Goal: Task Accomplishment & Management: Manage account settings

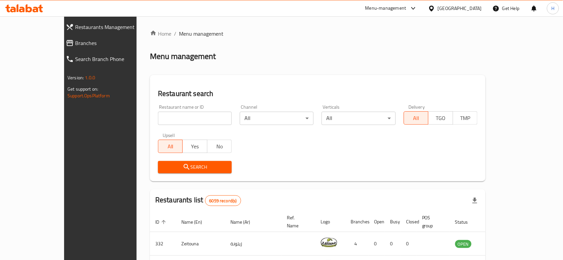
click at [163, 109] on div "Restaurant name or ID Restaurant name or ID" at bounding box center [195, 115] width 74 height 20
click at [166, 112] on div "Restaurant name or ID Restaurant name or ID" at bounding box center [195, 115] width 74 height 20
click at [166, 112] on input "search" at bounding box center [195, 118] width 74 height 13
type input "Amorino"
click button "Search" at bounding box center [195, 167] width 74 height 12
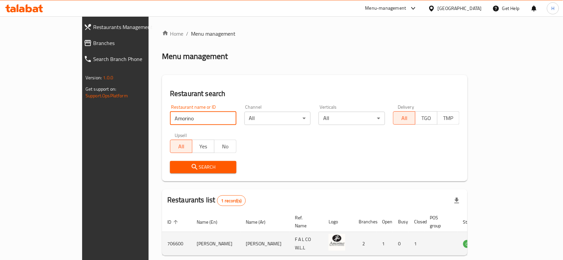
click at [516, 242] on td "enhanced table" at bounding box center [504, 244] width 23 height 24
click at [516, 241] on td "enhanced table" at bounding box center [504, 244] width 23 height 24
click at [506, 242] on icon "enhanced table" at bounding box center [501, 245] width 7 height 6
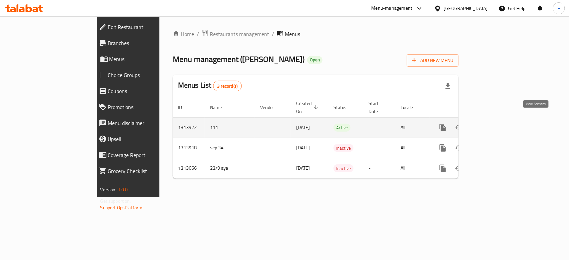
click at [495, 124] on icon "enhanced table" at bounding box center [491, 128] width 8 height 8
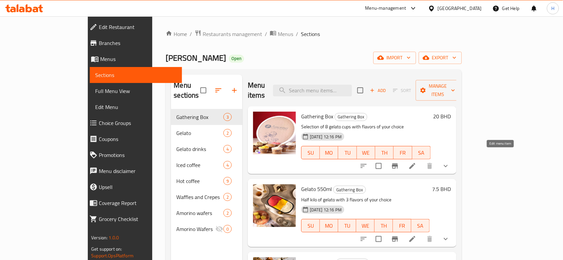
click at [416, 162] on icon at bounding box center [412, 166] width 8 height 8
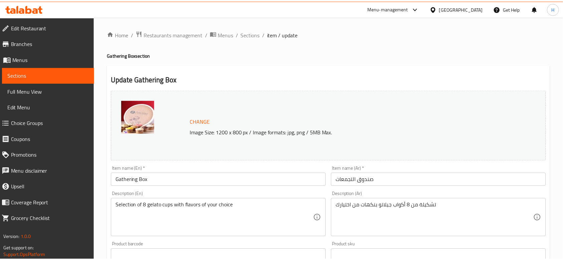
scroll to position [232, 0]
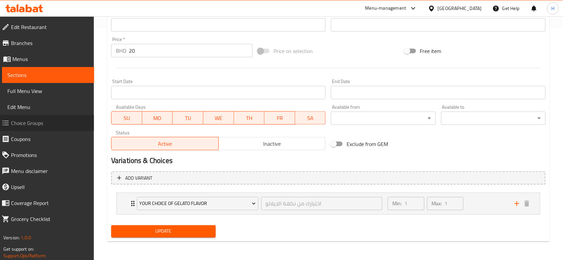
click at [45, 121] on span "Choice Groups" at bounding box center [50, 123] width 78 height 8
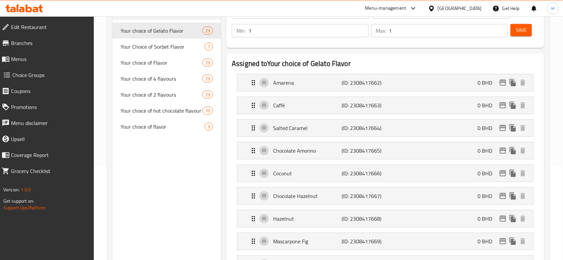
scroll to position [50, 0]
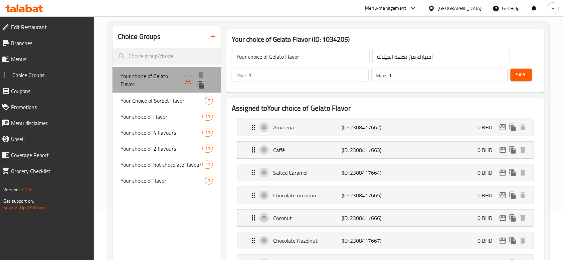
click at [131, 80] on span "Your choice of Gelato Flavor" at bounding box center [152, 80] width 62 height 16
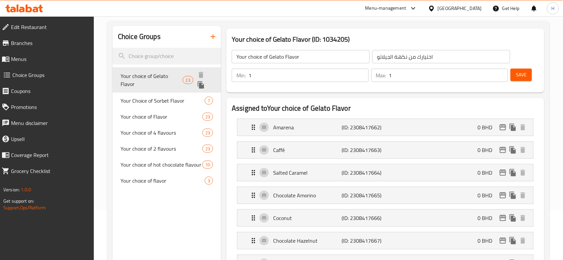
click at [202, 83] on icon "duplicate" at bounding box center [201, 84] width 6 height 7
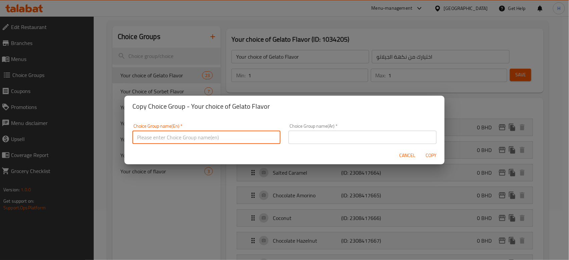
click at [262, 138] on input "text" at bounding box center [207, 137] width 148 height 13
type input "Your choice of"
click at [314, 134] on input "text" at bounding box center [363, 137] width 148 height 13
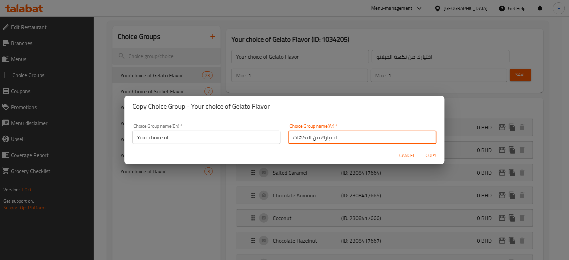
type input "اختيارك من النكهات"
click at [201, 133] on input "Your choice of" at bounding box center [207, 137] width 148 height 13
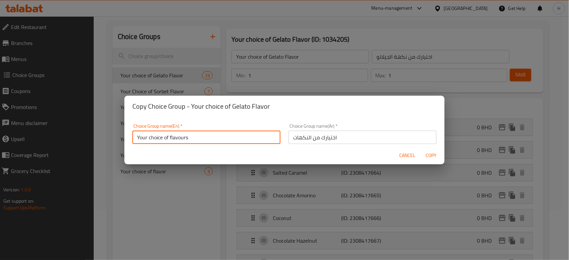
type input "Your choice of flavours"
click at [437, 152] on span "Copy" at bounding box center [432, 156] width 16 height 8
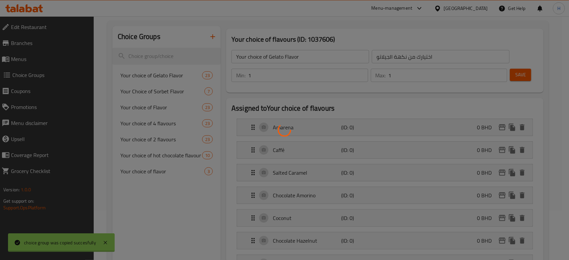
type input "Your choice of flavours"
type input "اختيارك من النكهات"
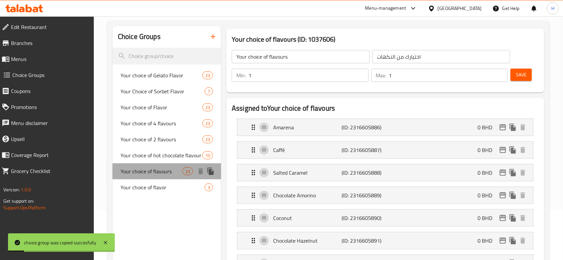
click at [156, 175] on span "Your choice of flavours" at bounding box center [152, 172] width 62 height 8
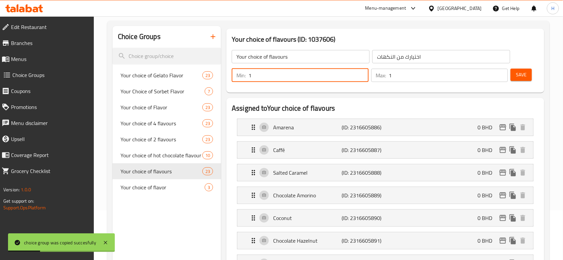
drag, startPoint x: 281, startPoint y: 76, endPoint x: 307, endPoint y: 70, distance: 26.8
type input "8"
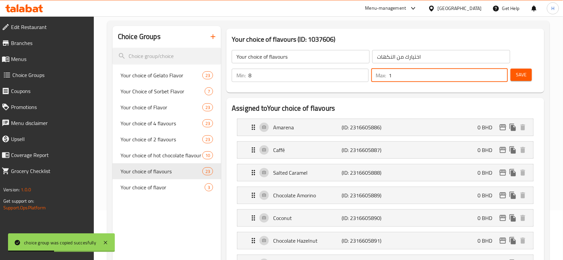
drag, startPoint x: 399, startPoint y: 72, endPoint x: 372, endPoint y: 74, distance: 27.5
click at [372, 74] on div "Max: 1 ​" at bounding box center [439, 75] width 137 height 13
type input "8"
click at [521, 73] on span "Save" at bounding box center [521, 75] width 11 height 8
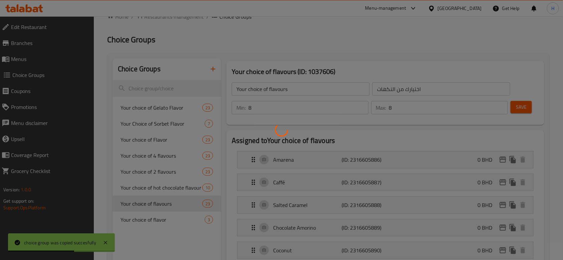
scroll to position [0, 0]
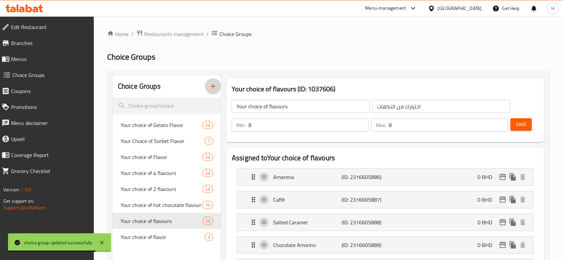
click at [213, 85] on icon "button" at bounding box center [213, 86] width 8 height 8
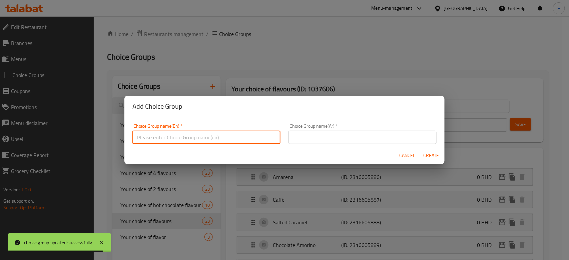
click at [260, 140] on input "text" at bounding box center [207, 137] width 148 height 13
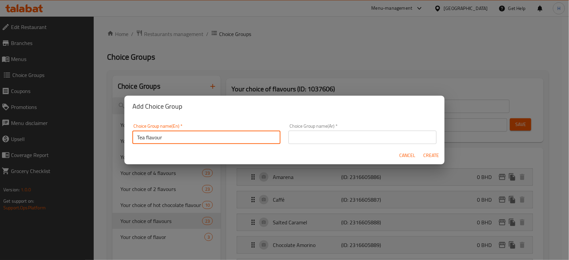
type input "Tea flavour"
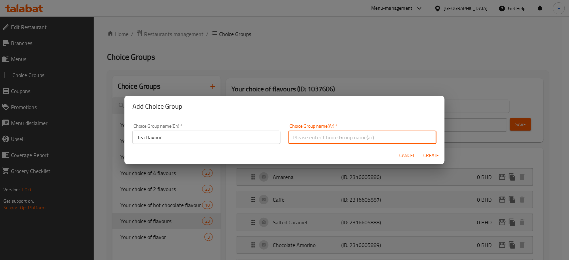
click at [310, 133] on input "text" at bounding box center [363, 137] width 148 height 13
type input "نكهه الشاي"
click at [433, 152] on span "Create" at bounding box center [432, 156] width 16 height 8
type input "Tea flavour"
type input "نكهه الشاي"
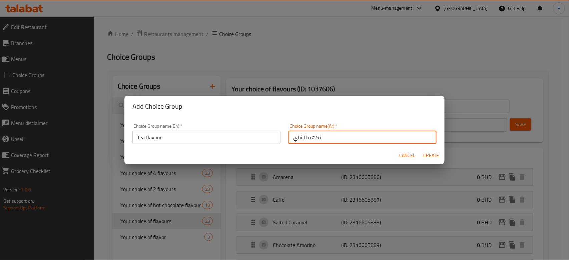
type input "0"
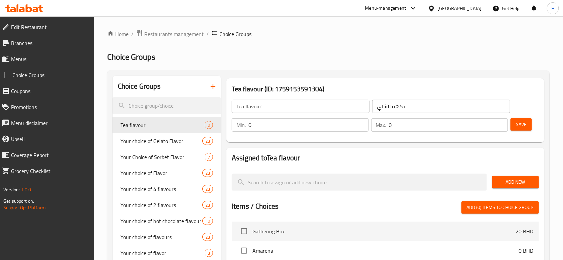
drag, startPoint x: 267, startPoint y: 131, endPoint x: 256, endPoint y: 133, distance: 11.5
click at [232, 135] on div "Min: 0 ​ Max: 0 ​ Save" at bounding box center [384, 124] width 312 height 21
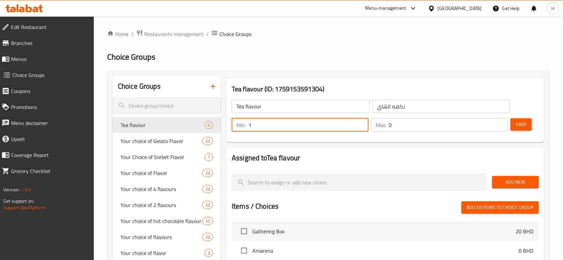
type input "1"
click at [346, 132] on div "Min: 1 ​ Max: 0 ​" at bounding box center [369, 125] width 281 height 19
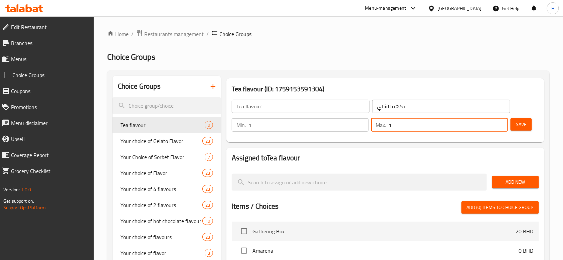
type input "1"
click at [528, 120] on button "Save" at bounding box center [520, 125] width 21 height 12
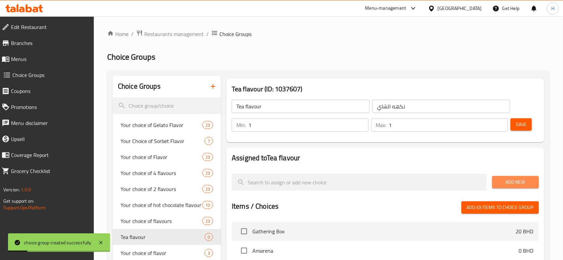
drag, startPoint x: 514, startPoint y: 181, endPoint x: 405, endPoint y: 193, distance: 110.5
click at [514, 181] on span "Add New" at bounding box center [515, 182] width 36 height 8
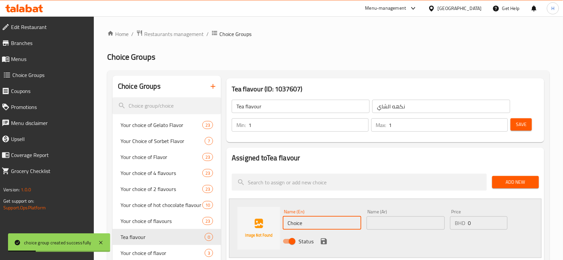
drag, startPoint x: 328, startPoint y: 227, endPoint x: 274, endPoint y: 228, distance: 54.1
click at [262, 225] on div "Name (En) Choice Name (En) Name (Ar) Name (Ar) Price BHD 0 Price Status" at bounding box center [385, 228] width 312 height 59
paste input "Breakfast BIO"
type input "Breakfast BIO"
click at [399, 220] on input "text" at bounding box center [406, 223] width 78 height 13
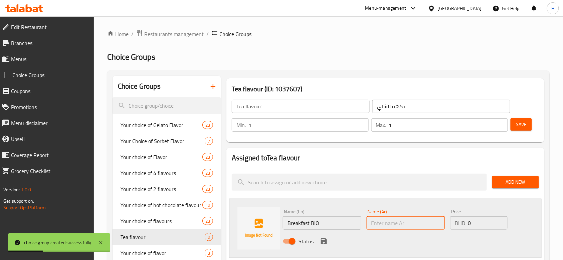
paste input "Breakfast BIO"
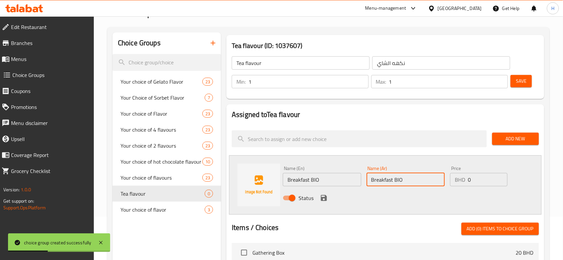
scroll to position [44, 0]
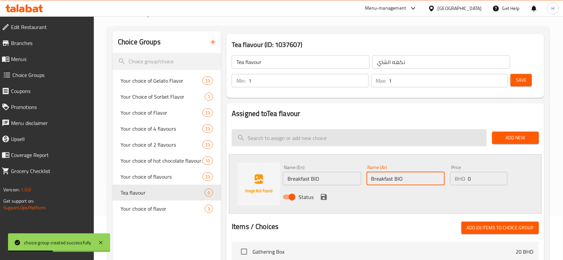
type input "Breakfast BIO"
click at [323, 200] on icon "save" at bounding box center [324, 197] width 8 height 8
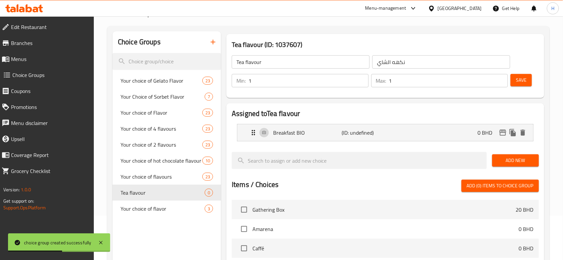
click at [527, 155] on button "Add New" at bounding box center [515, 161] width 47 height 12
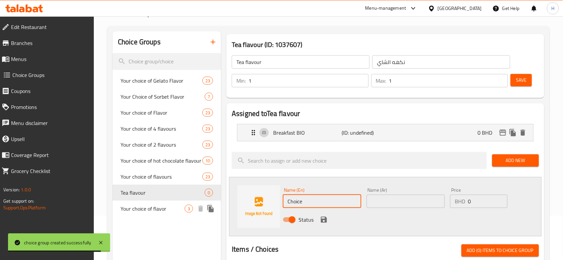
drag, startPoint x: 311, startPoint y: 200, endPoint x: 376, endPoint y: 194, distance: 65.0
click at [223, 205] on div "Tea flavour (ID: 1037607) Tea flavour ​ نكهه الشاي ​ Min: 1 ​ Max: 1 ​ Save Ass…" at bounding box center [384, 252] width 326 height 442
paste input "Earl Grey"
type input "Earl Grey"
click at [412, 195] on input "text" at bounding box center [406, 201] width 78 height 13
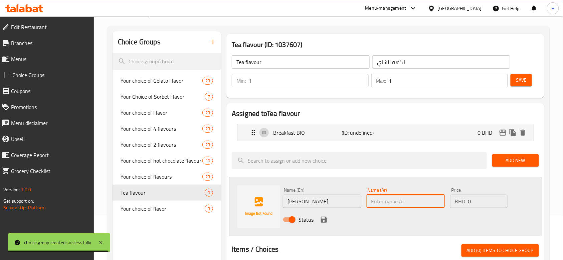
paste input "Earl Grey"
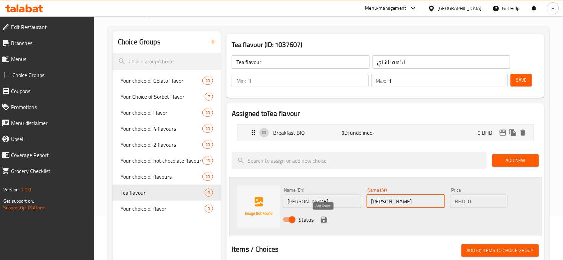
type input "Earl Grey"
click at [324, 222] on icon "save" at bounding box center [324, 220] width 8 height 8
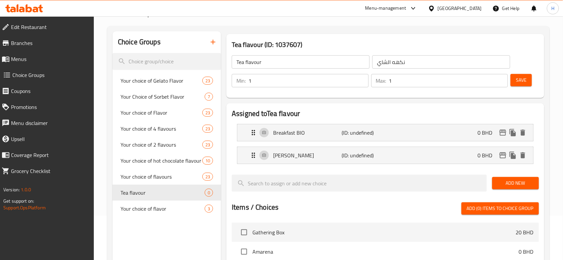
drag, startPoint x: 528, startPoint y: 180, endPoint x: 494, endPoint y: 195, distance: 37.1
click at [528, 180] on span "Add New" at bounding box center [515, 183] width 36 height 8
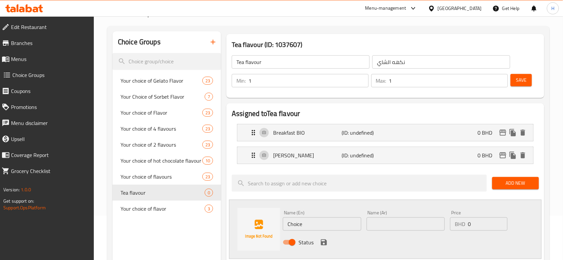
drag, startPoint x: 311, startPoint y: 225, endPoint x: 233, endPoint y: 223, distance: 77.8
click at [233, 223] on div "Name (En) Choice Name (En) Name (Ar) Name (Ar) Price BHD 0 Price Status" at bounding box center [385, 229] width 312 height 59
paste input "Infusion Apple Orange"
type input "Infusion Apple Orange"
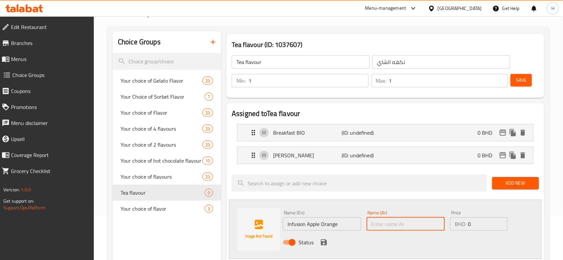
click at [396, 219] on input "text" at bounding box center [406, 224] width 78 height 13
paste input "Infusion Apple Orange"
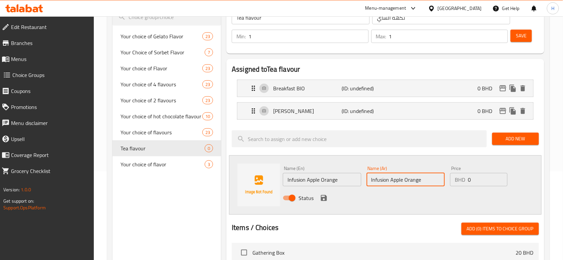
type input "Infusion Apple Orange"
click at [324, 195] on icon "save" at bounding box center [324, 198] width 6 height 6
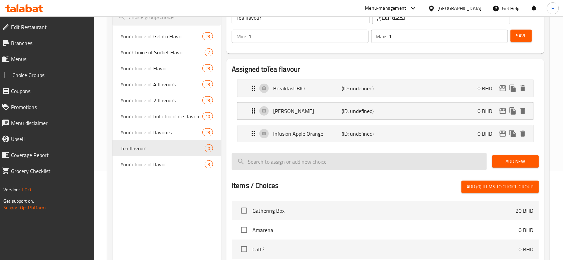
drag, startPoint x: 509, startPoint y: 167, endPoint x: 467, endPoint y: 166, distance: 42.1
click at [509, 166] on button "Add New" at bounding box center [515, 162] width 47 height 12
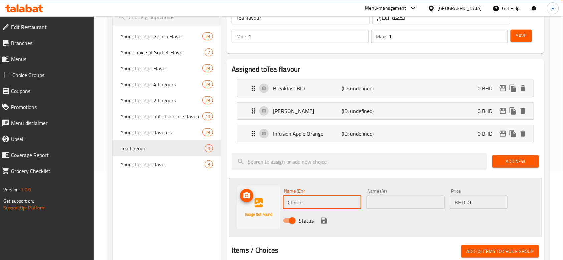
click at [277, 200] on div "Name (En) Choice Name (En) Name (Ar) Name (Ar) Price BHD 0 Price Status" at bounding box center [385, 207] width 312 height 59
paste input "Mint BIO"
type input "Mint BIO"
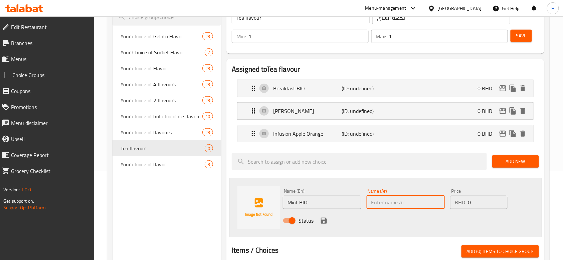
click at [399, 199] on input "text" at bounding box center [406, 202] width 78 height 13
paste input "Mint BIO"
type input "Mint BIO"
click at [324, 221] on icon "save" at bounding box center [324, 221] width 6 height 6
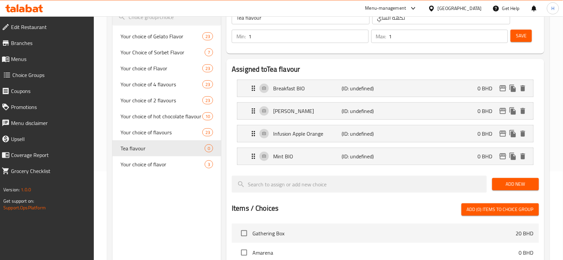
drag, startPoint x: 523, startPoint y: 178, endPoint x: 524, endPoint y: 184, distance: 5.5
click at [524, 179] on button "Add New" at bounding box center [515, 184] width 47 height 12
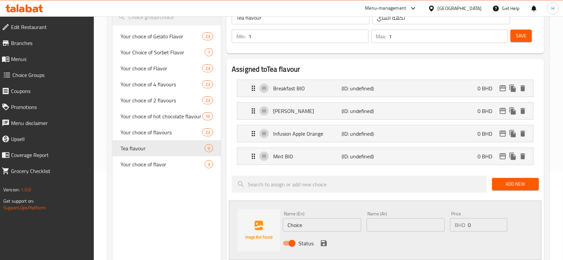
click at [236, 221] on div "Name (En) Choice Name (En) Name (Ar) Name (Ar) Price BHD 0 Price Status" at bounding box center [385, 230] width 312 height 59
paste input "Rooibos Red berries"
type input "Rooibos Red berries"
click at [396, 225] on input "text" at bounding box center [406, 225] width 78 height 13
paste input "Rooibos Red berries"
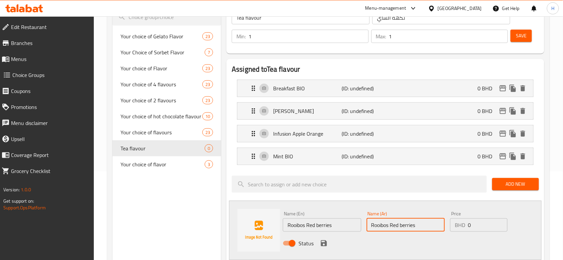
type input "Rooibos Red berries"
drag, startPoint x: 324, startPoint y: 242, endPoint x: 554, endPoint y: 95, distance: 272.8
click at [324, 242] on icon "save" at bounding box center [324, 244] width 6 height 6
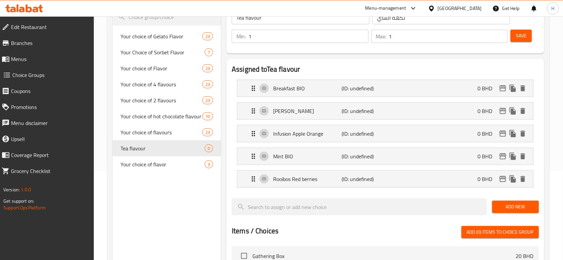
drag, startPoint x: 533, startPoint y: 208, endPoint x: 494, endPoint y: 215, distance: 39.4
click at [533, 208] on span "Add New" at bounding box center [515, 207] width 36 height 8
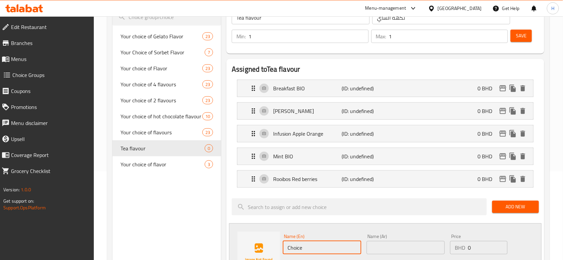
drag, startPoint x: 327, startPoint y: 249, endPoint x: 287, endPoint y: 246, distance: 39.8
click at [288, 247] on input "Choice" at bounding box center [322, 247] width 78 height 13
paste input "Yunnan BIO"
type input "Yunnan BIO"
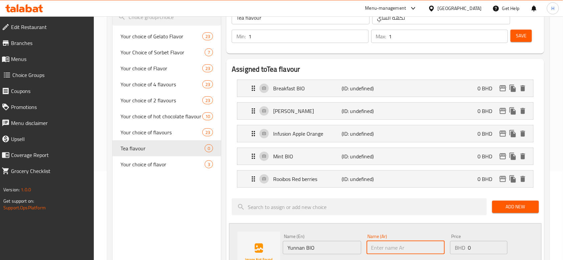
click at [412, 249] on input "text" at bounding box center [406, 247] width 78 height 13
paste input "Yunnan BIO"
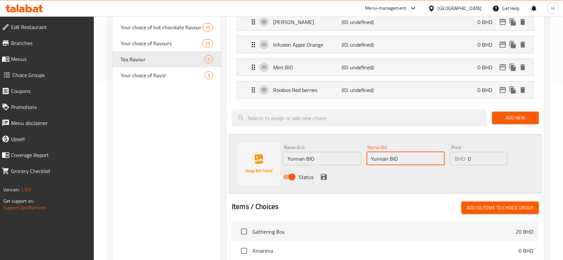
type input "Yunnan BIO"
click at [323, 174] on icon "save" at bounding box center [324, 177] width 6 height 6
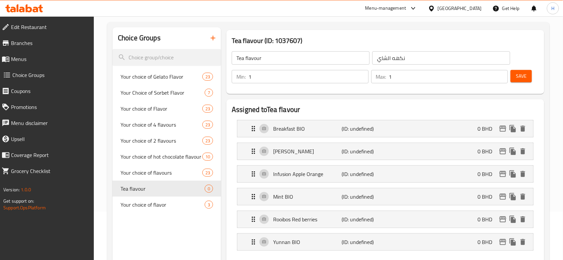
scroll to position [44, 0]
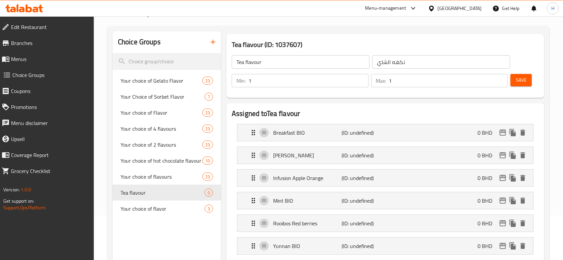
click at [525, 81] on span "Save" at bounding box center [521, 80] width 11 height 8
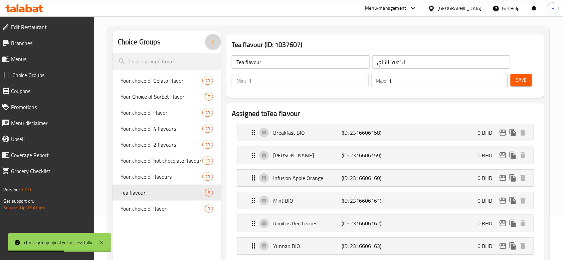
click at [215, 47] on button "button" at bounding box center [213, 42] width 16 height 16
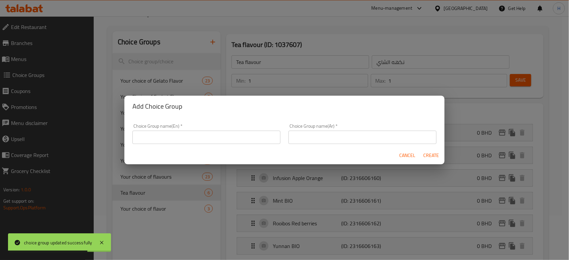
click at [227, 136] on input "text" at bounding box center [207, 137] width 148 height 13
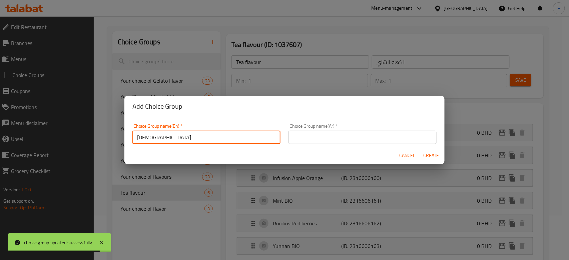
type input "ل"
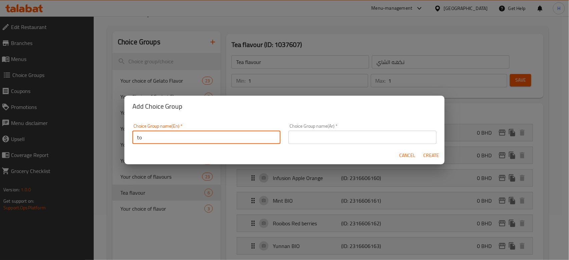
type input "t"
type input "Toppings"
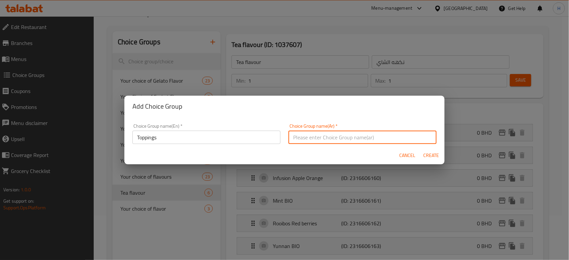
click at [327, 140] on input "text" at bounding box center [363, 137] width 148 height 13
type input "اضافات"
drag, startPoint x: 431, startPoint y: 156, endPoint x: 408, endPoint y: 146, distance: 25.6
click at [431, 156] on span "Create" at bounding box center [432, 156] width 16 height 8
type input "Toppings"
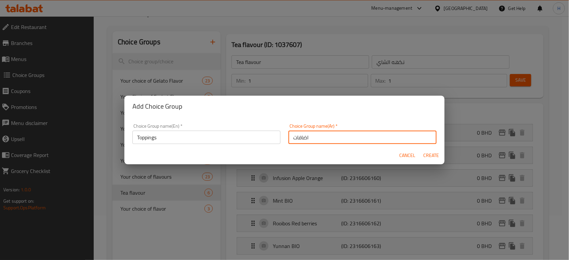
type input "اضافات"
type input "0"
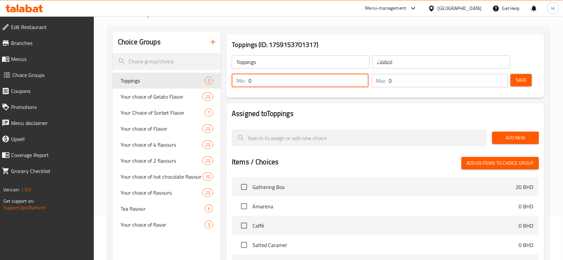
click at [234, 85] on div "Min: 0 ​" at bounding box center [300, 80] width 137 height 13
type input "1"
drag, startPoint x: 399, startPoint y: 80, endPoint x: 368, endPoint y: 83, distance: 31.6
click at [368, 83] on div "Min: 1 ​ Max: 0 ​" at bounding box center [369, 80] width 281 height 19
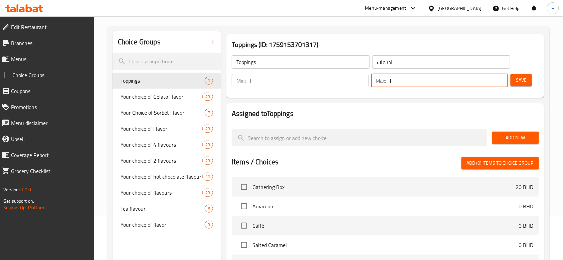
type input "1"
click at [521, 77] on span "Save" at bounding box center [521, 80] width 11 height 8
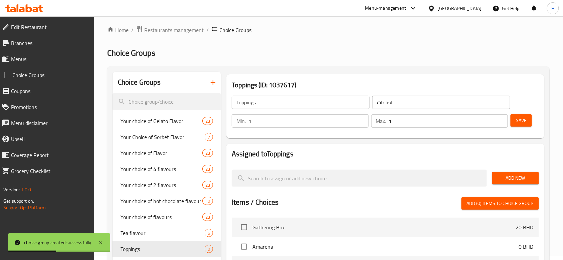
scroll to position [0, 0]
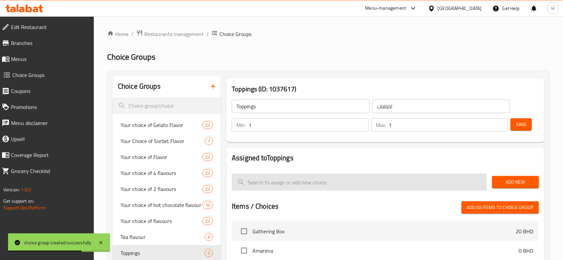
drag, startPoint x: 522, startPoint y: 180, endPoint x: 482, endPoint y: 186, distance: 39.8
click at [522, 180] on span "Add New" at bounding box center [515, 182] width 36 height 8
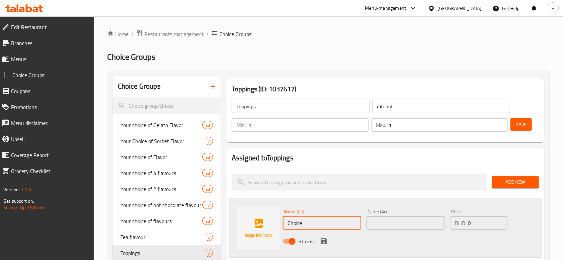
drag, startPoint x: 309, startPoint y: 216, endPoint x: 376, endPoint y: 219, distance: 66.5
click at [253, 218] on div "Name (En) Choice Name (En) Name (Ar) Name (Ar) Price BHD 0 Price Status" at bounding box center [385, 228] width 312 height 59
paste input "Pistachio Sau"
type input "Pistachio Sauce"
click at [412, 224] on input "text" at bounding box center [406, 223] width 78 height 13
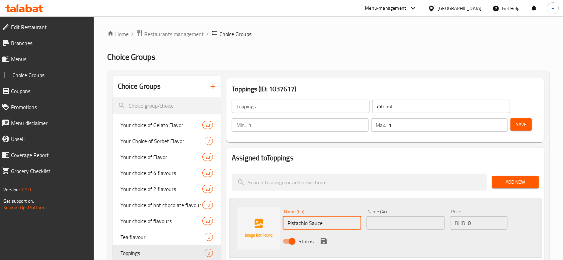
paste input "Pistachio Sauce"
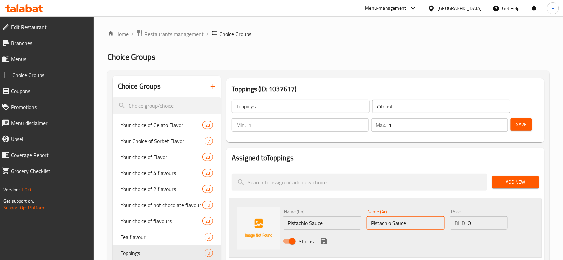
scroll to position [89, 0]
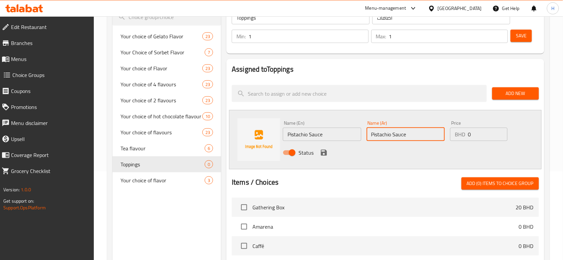
type input "Pistachio Sauce"
click at [326, 150] on icon "save" at bounding box center [324, 153] width 8 height 8
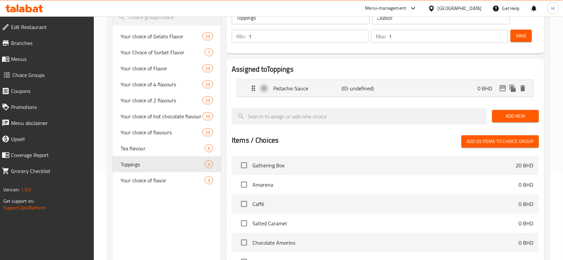
drag, startPoint x: 508, startPoint y: 114, endPoint x: 493, endPoint y: 127, distance: 19.9
click at [508, 114] on span "Add New" at bounding box center [515, 116] width 36 height 8
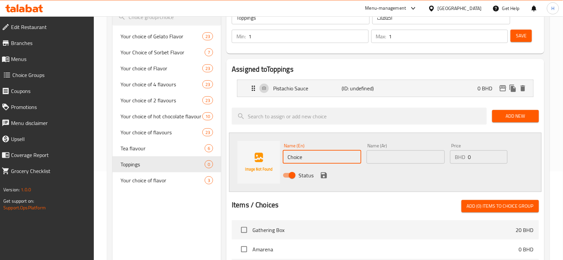
drag, startPoint x: 326, startPoint y: 156, endPoint x: 351, endPoint y: 163, distance: 25.6
click at [235, 165] on div "Name (En) Choice Name (En) Name (Ar) Name (Ar) Price BHD 0 Price Status" at bounding box center [385, 162] width 312 height 59
paste input "aramel Sau"
type input "Caramel Sauce"
click at [382, 155] on input "text" at bounding box center [406, 157] width 78 height 13
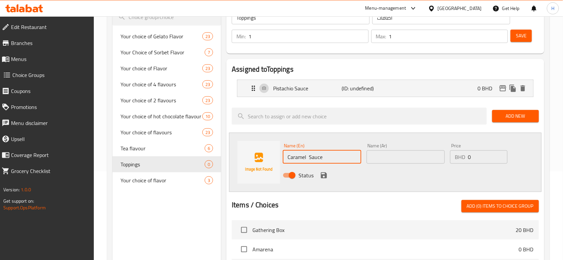
paste input "Caramel Sauce"
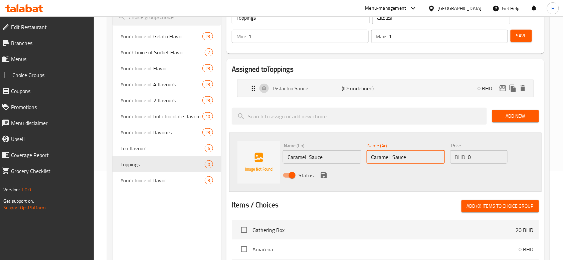
type input "Caramel Sauce"
click at [325, 173] on icon "save" at bounding box center [324, 176] width 6 height 6
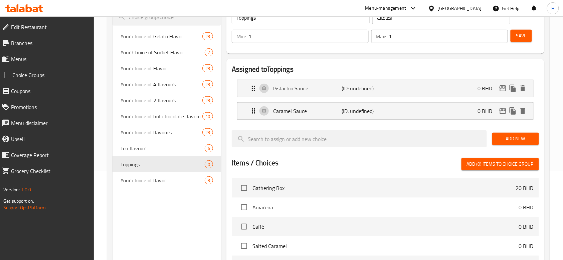
click at [517, 137] on span "Add New" at bounding box center [515, 139] width 36 height 8
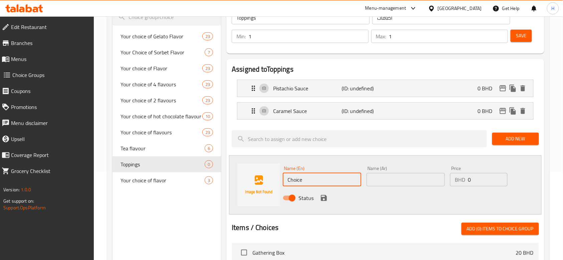
drag, startPoint x: 312, startPoint y: 179, endPoint x: 270, endPoint y: 186, distance: 43.2
click at [265, 187] on div "Name (En) Choice Name (En) Name (Ar) Name (Ar) Price BHD 0 Price Status" at bounding box center [385, 185] width 312 height 59
paste input "Dark Chocolat"
type input "Dark Chocolate"
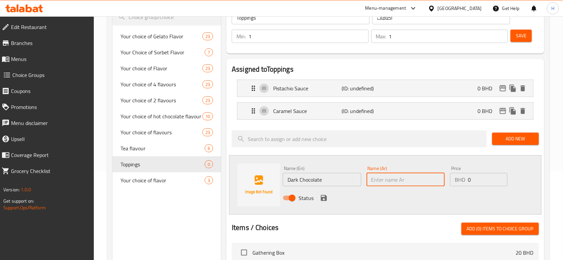
click at [405, 180] on input "text" at bounding box center [406, 179] width 78 height 13
paste input "Dark Chocolate"
type input "Dark Chocolate"
click at [323, 198] on icon "save" at bounding box center [324, 198] width 6 height 6
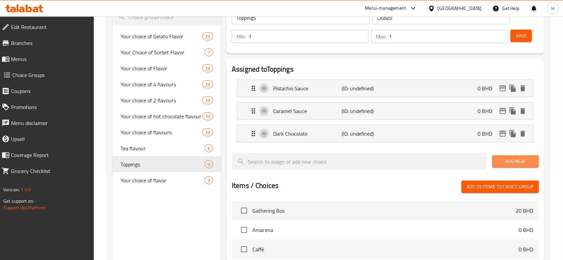
drag, startPoint x: 523, startPoint y: 162, endPoint x: 498, endPoint y: 176, distance: 28.4
click at [523, 162] on span "Add New" at bounding box center [515, 162] width 36 height 8
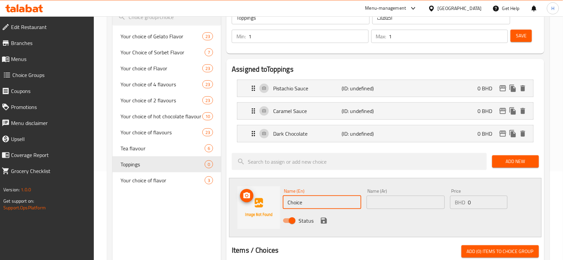
drag, startPoint x: 243, startPoint y: 204, endPoint x: 346, endPoint y: 206, distance: 103.8
click at [233, 204] on div "Name (En) Choice Name (En) Name (Ar) Name (Ar) Price BHD 0 Price Status" at bounding box center [385, 207] width 312 height 59
paste input "Milk Chocolat"
type input "Milk Chocolate"
click at [418, 204] on input "text" at bounding box center [406, 202] width 78 height 13
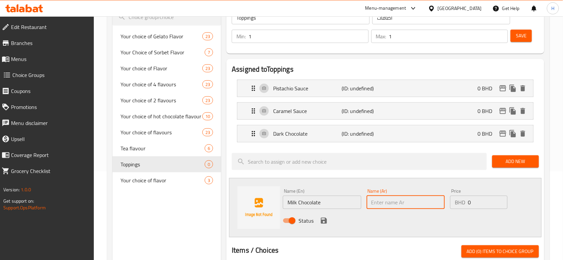
paste input "Milk Chocolate"
type input "Milk Chocolate"
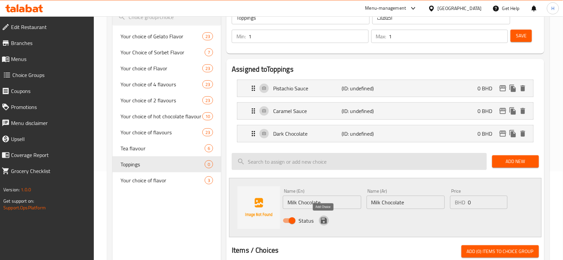
drag, startPoint x: 324, startPoint y: 220, endPoint x: 402, endPoint y: 187, distance: 85.4
click at [323, 220] on icon "save" at bounding box center [324, 221] width 6 height 6
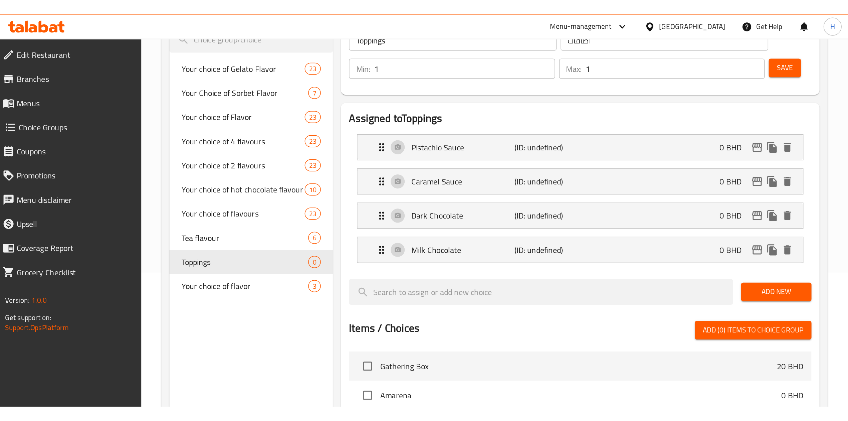
scroll to position [44, 0]
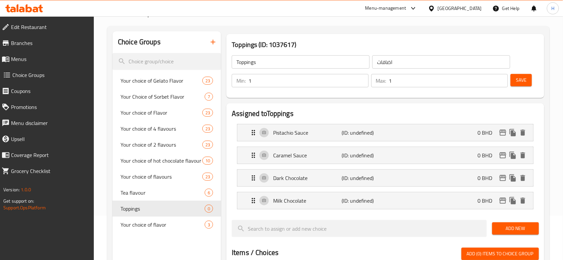
click at [516, 85] on button "Save" at bounding box center [520, 80] width 21 height 12
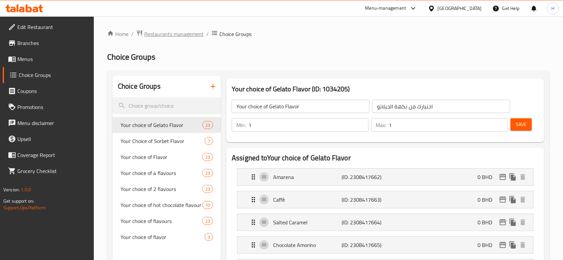
click at [172, 36] on span "Restaurants management" at bounding box center [173, 34] width 59 height 8
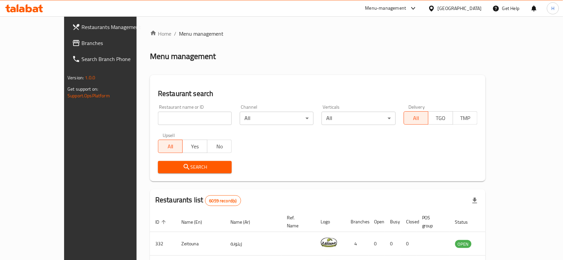
click at [182, 116] on input "search" at bounding box center [195, 118] width 74 height 13
type input "Amorino"
click button "Search" at bounding box center [195, 167] width 74 height 12
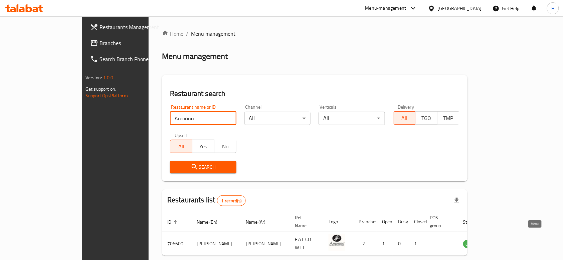
drag, startPoint x: 527, startPoint y: 238, endPoint x: 545, endPoint y: 191, distance: 50.5
click at [506, 242] on icon "enhanced table" at bounding box center [501, 245] width 7 height 6
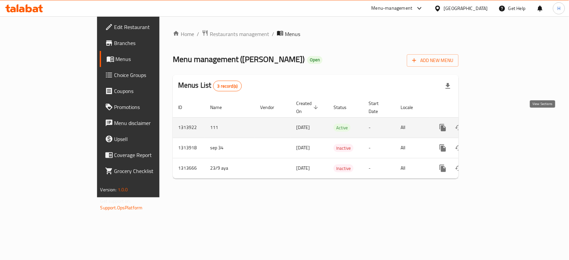
click at [495, 124] on icon "enhanced table" at bounding box center [491, 128] width 8 height 8
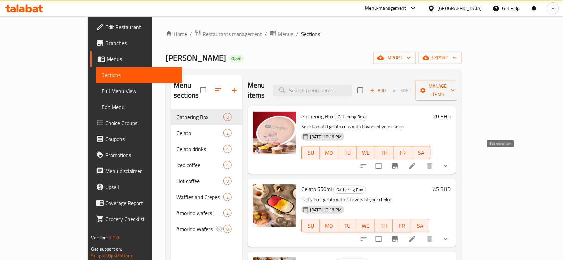
click at [416, 162] on icon at bounding box center [412, 166] width 8 height 8
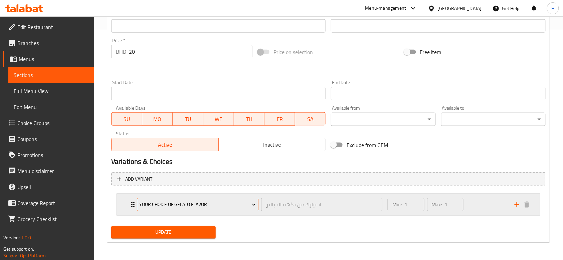
scroll to position [232, 0]
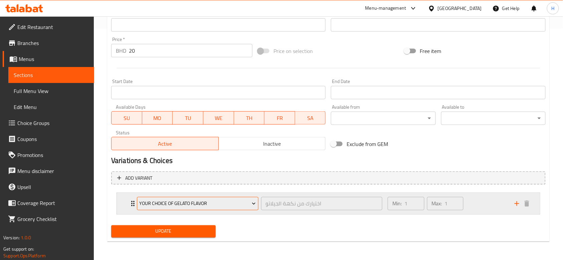
click at [203, 198] on button "Your choice of Gelato Flavor" at bounding box center [198, 203] width 122 height 13
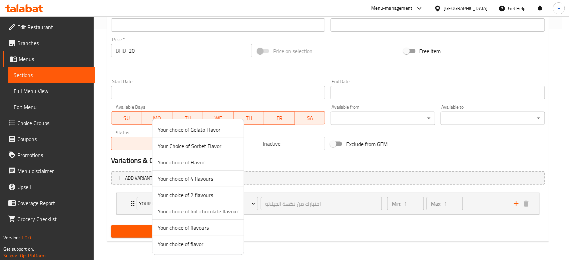
click at [212, 231] on span "Your choice of flavours" at bounding box center [198, 228] width 81 height 8
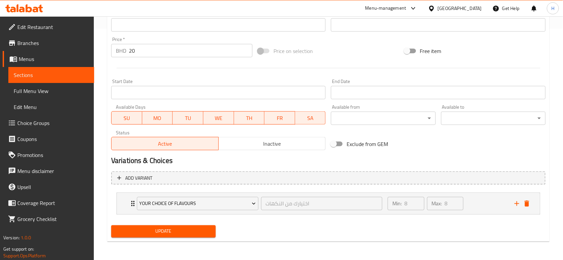
click at [205, 230] on span "Update" at bounding box center [163, 232] width 94 height 8
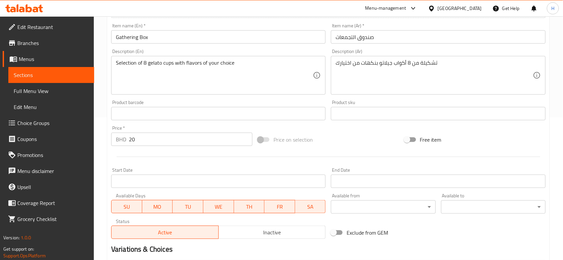
scroll to position [0, 0]
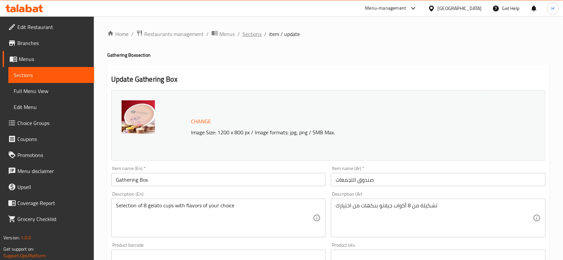
click at [251, 38] on span "Sections" at bounding box center [251, 34] width 19 height 8
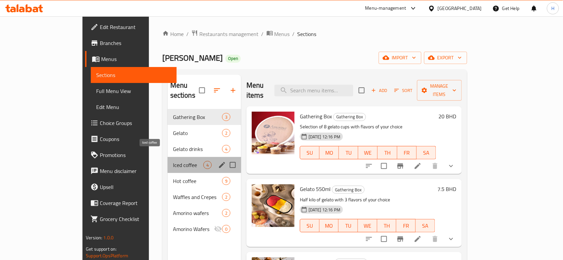
click at [173, 161] on span "Iced coffee" at bounding box center [188, 165] width 30 height 8
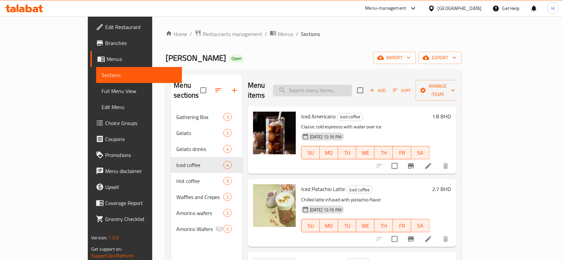
click at [352, 85] on input "search" at bounding box center [312, 91] width 79 height 12
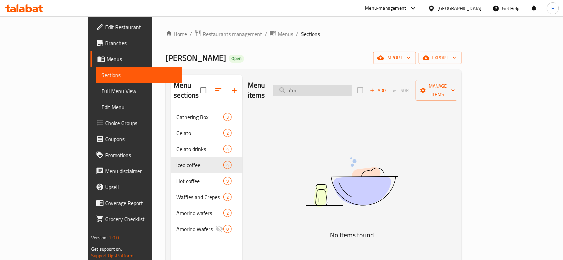
type input "ف"
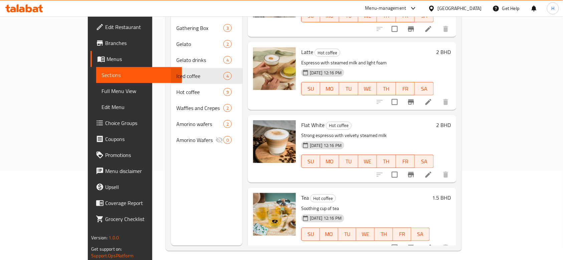
scroll to position [93, 0]
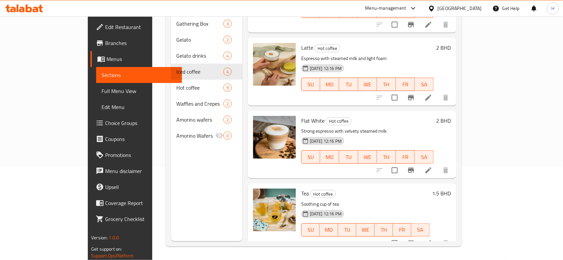
type input "tea"
click at [438, 238] on li at bounding box center [428, 244] width 19 height 12
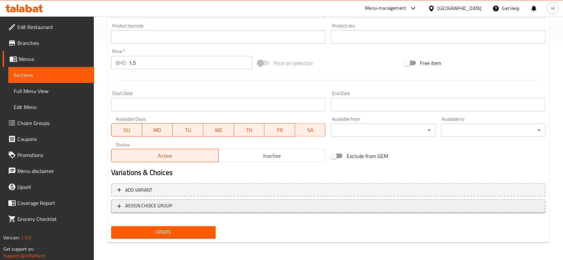
scroll to position [221, 0]
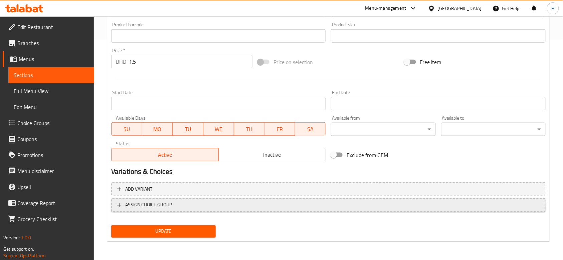
click at [180, 200] on button "ASSIGN CHOICE GROUP" at bounding box center [328, 206] width 434 height 14
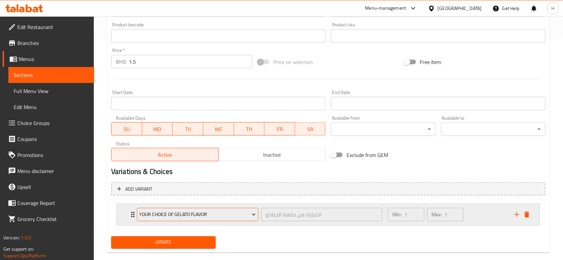
click at [190, 214] on span "Your choice of Gelato Flavor" at bounding box center [197, 215] width 116 height 8
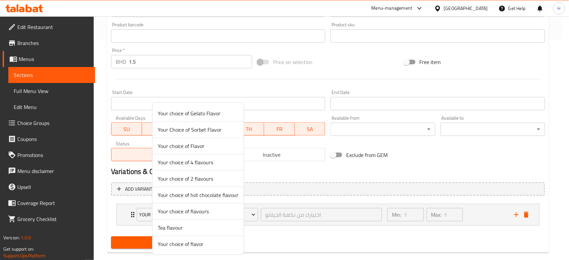
click at [193, 230] on span "Tea flavour" at bounding box center [198, 228] width 81 height 8
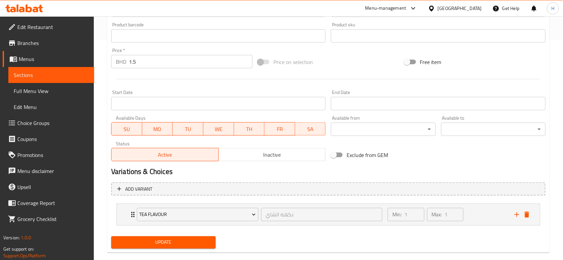
click at [177, 247] on button "Update" at bounding box center [163, 243] width 104 height 12
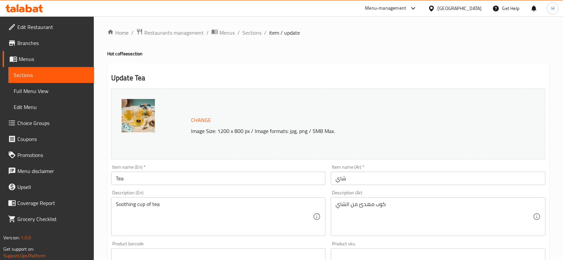
scroll to position [0, 0]
click at [260, 35] on span "Sections" at bounding box center [251, 34] width 19 height 8
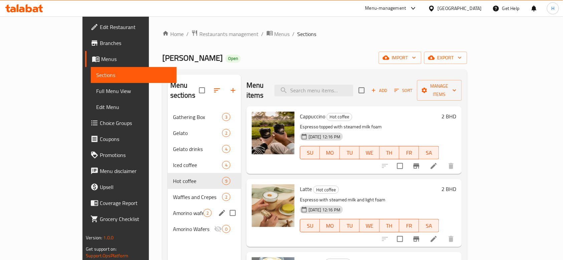
click at [173, 209] on span "Amorino wafers" at bounding box center [188, 213] width 30 height 8
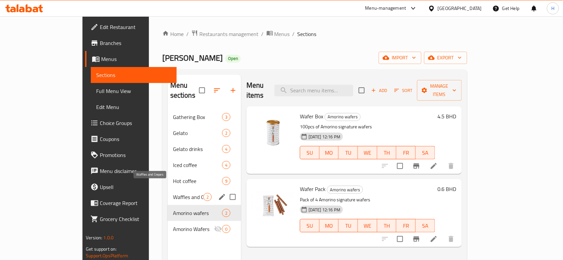
click at [173, 193] on span "Waffles and Crepes" at bounding box center [188, 197] width 30 height 8
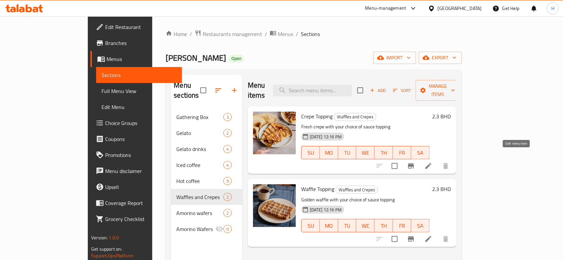
click at [432, 162] on icon at bounding box center [428, 166] width 8 height 8
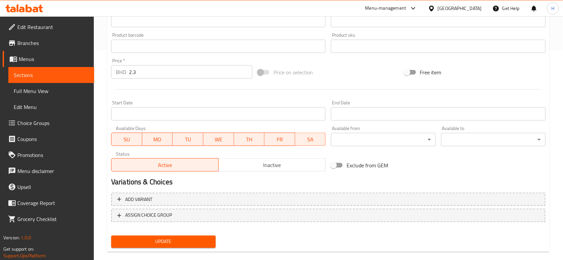
scroll to position [216, 0]
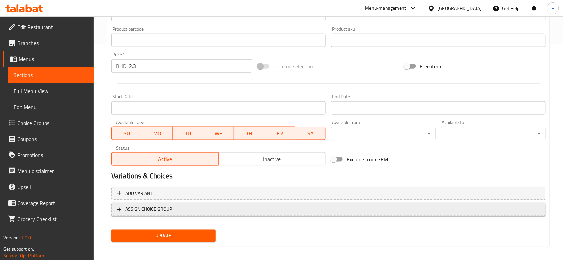
click at [152, 210] on span "ASSIGN CHOICE GROUP" at bounding box center [148, 210] width 47 height 8
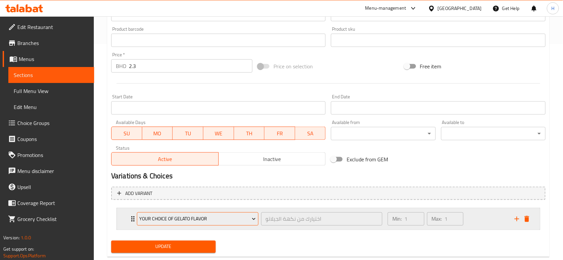
click at [170, 218] on span "Your choice of Gelato Flavor" at bounding box center [197, 219] width 116 height 8
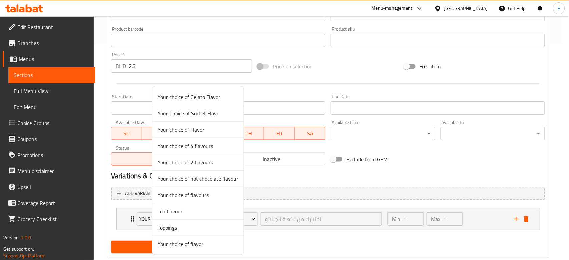
click at [299, 104] on div at bounding box center [284, 130] width 569 height 260
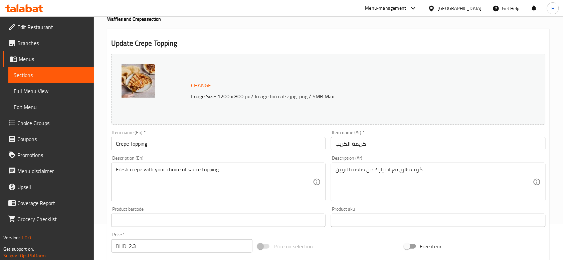
scroll to position [0, 0]
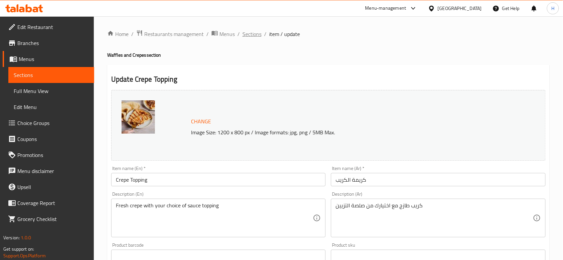
click at [250, 36] on span "Sections" at bounding box center [251, 34] width 19 height 8
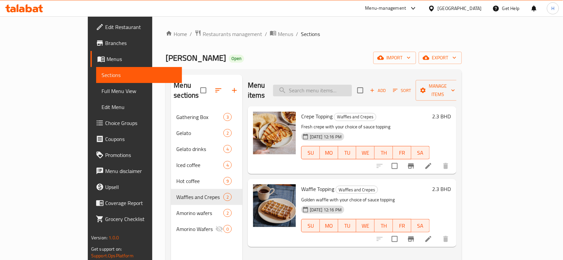
click at [352, 85] on input "search" at bounding box center [312, 91] width 79 height 12
click at [438, 233] on li at bounding box center [428, 239] width 19 height 12
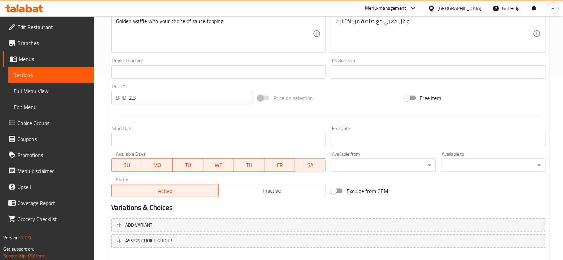
scroll to position [221, 0]
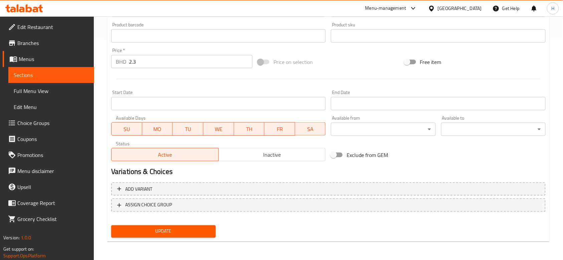
click at [177, 197] on div "Add variant ASSIGN CHOICE GROUP" at bounding box center [328, 201] width 440 height 43
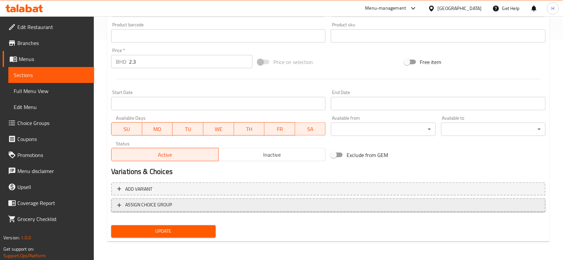
click at [182, 209] on span "ASSIGN CHOICE GROUP" at bounding box center [328, 205] width 422 height 8
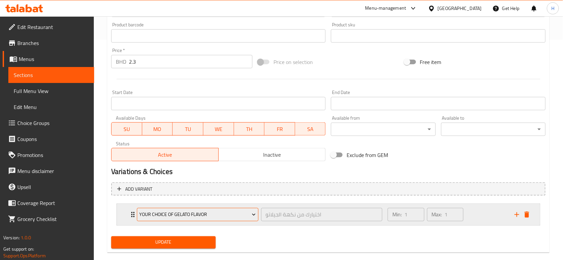
click at [183, 212] on span "Your choice of Gelato Flavor" at bounding box center [197, 215] width 116 height 8
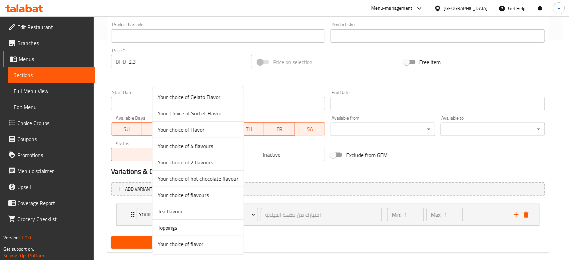
click at [174, 227] on span "Toppings" at bounding box center [198, 228] width 81 height 8
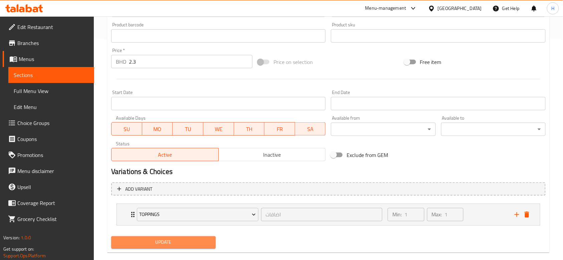
click at [186, 242] on span "Update" at bounding box center [163, 243] width 94 height 8
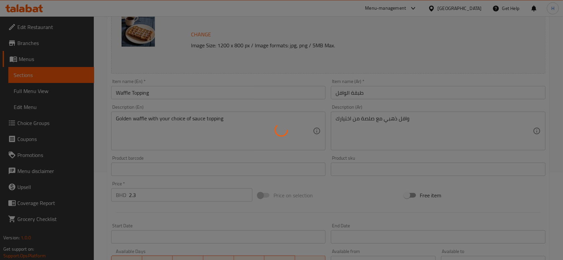
scroll to position [0, 0]
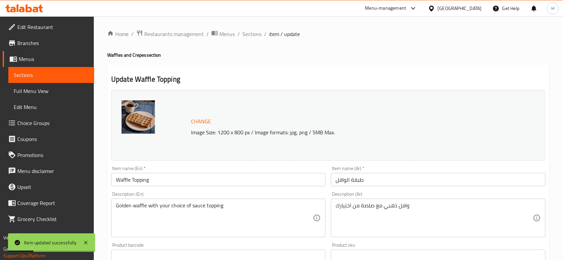
drag, startPoint x: 244, startPoint y: 31, endPoint x: 263, endPoint y: 50, distance: 26.4
click at [244, 31] on span "Sections" at bounding box center [251, 34] width 19 height 8
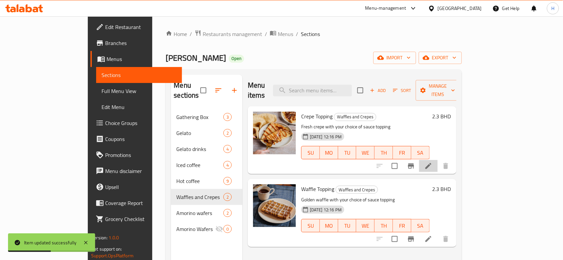
click at [438, 161] on li at bounding box center [428, 166] width 19 height 12
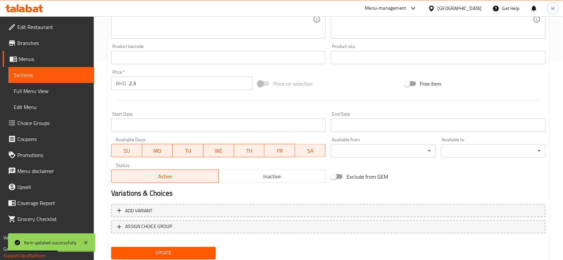
scroll to position [221, 0]
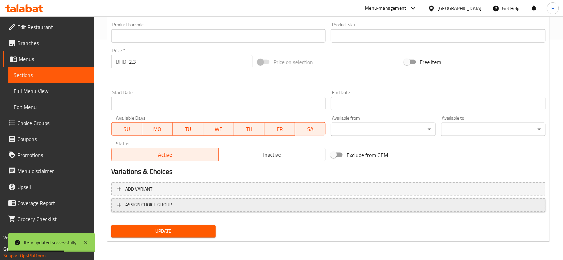
click at [207, 203] on span "ASSIGN CHOICE GROUP" at bounding box center [328, 205] width 422 height 8
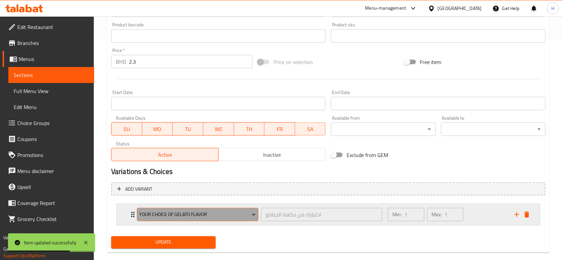
click at [197, 219] on button "Your choice of Gelato Flavor" at bounding box center [198, 214] width 122 height 13
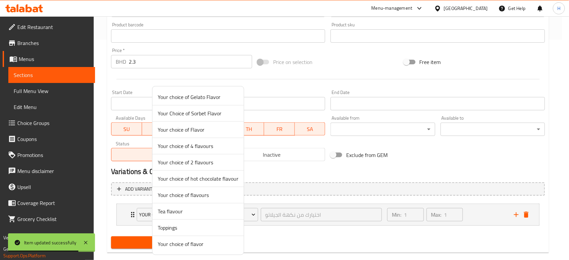
click at [187, 225] on span "Toppings" at bounding box center [198, 228] width 81 height 8
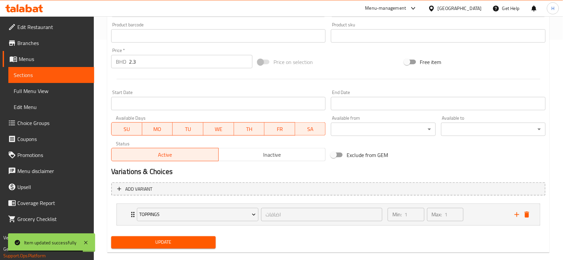
click at [190, 243] on span "Update" at bounding box center [163, 243] width 94 height 8
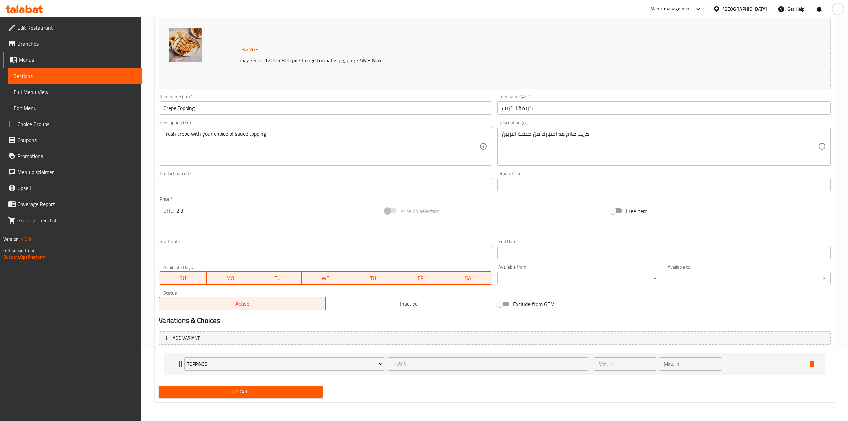
scroll to position [72, 0]
click at [39, 8] on icon at bounding box center [40, 9] width 5 height 8
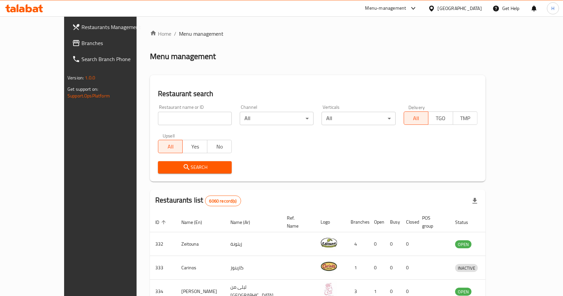
click at [182, 126] on div "Restaurant name or ID Restaurant name or ID" at bounding box center [195, 115] width 82 height 28
click at [177, 121] on input "search" at bounding box center [195, 118] width 74 height 13
type input "gather"
click button "Search" at bounding box center [195, 167] width 74 height 12
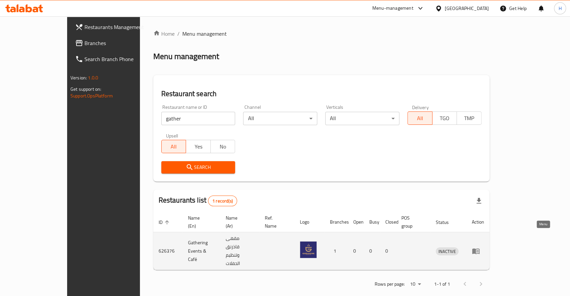
click at [480, 247] on icon "enhanced table" at bounding box center [476, 251] width 8 height 8
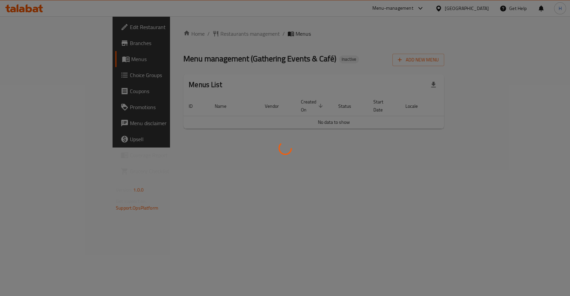
drag, startPoint x: 38, startPoint y: 11, endPoint x: 58, endPoint y: 4, distance: 21.5
click at [37, 11] on div at bounding box center [285, 148] width 570 height 296
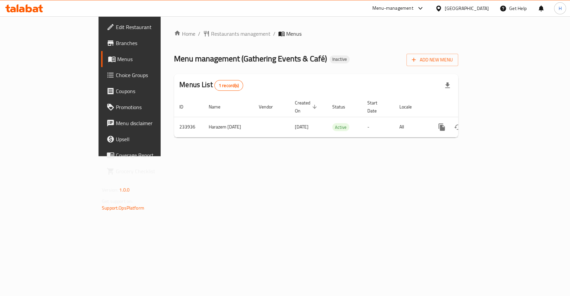
click at [26, 5] on icon at bounding box center [29, 8] width 6 height 8
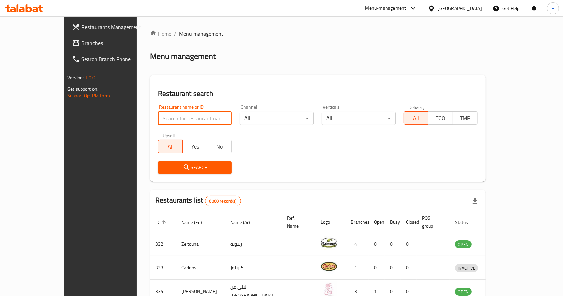
click at [172, 118] on input "search" at bounding box center [195, 118] width 74 height 13
type input "Amorino"
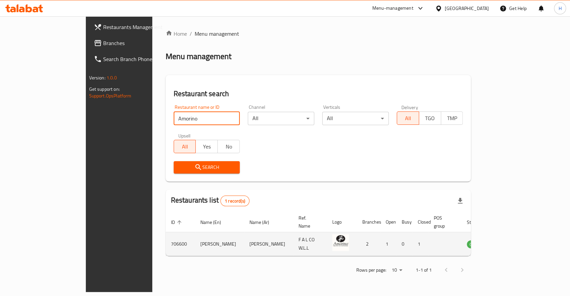
click at [509, 242] on icon "enhanced table" at bounding box center [505, 245] width 7 height 6
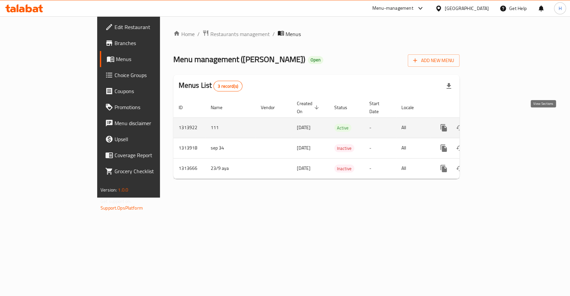
click at [496, 124] on icon "enhanced table" at bounding box center [492, 128] width 8 height 8
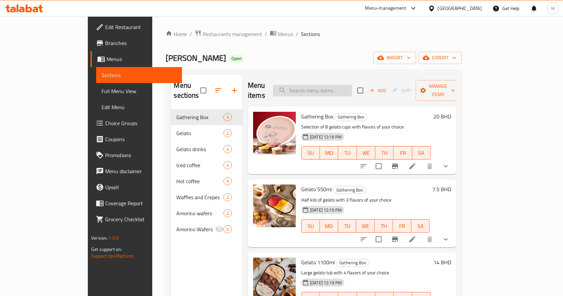
click at [349, 86] on input "search" at bounding box center [312, 91] width 79 height 12
paste input "1.4kg"
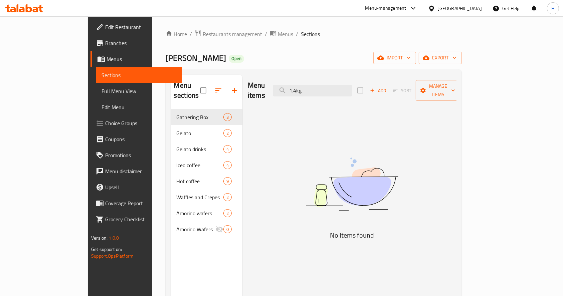
drag, startPoint x: 349, startPoint y: 86, endPoint x: 267, endPoint y: 87, distance: 82.1
click at [267, 87] on div "Menu items 1.4kg Add Sort Manage items" at bounding box center [352, 91] width 209 height 32
type input "gath"
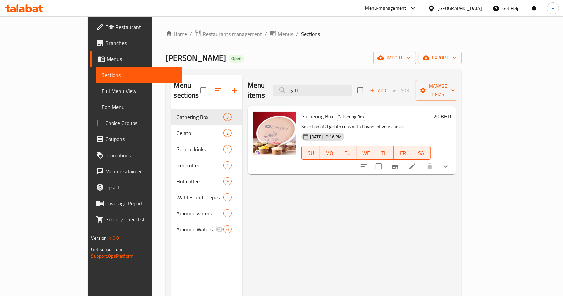
click at [422, 160] on li at bounding box center [412, 166] width 19 height 12
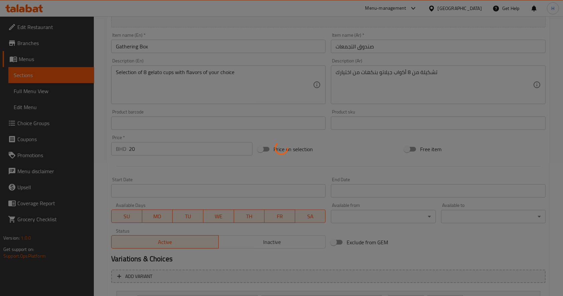
type input "اختيارك من النكهات"
type input "8"
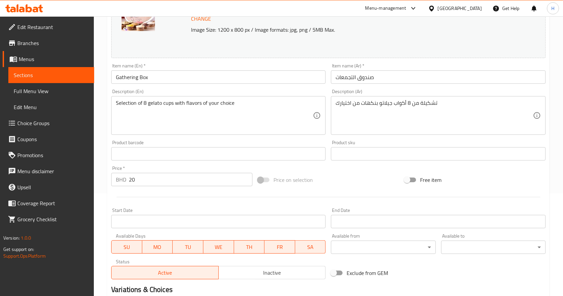
scroll to position [89, 0]
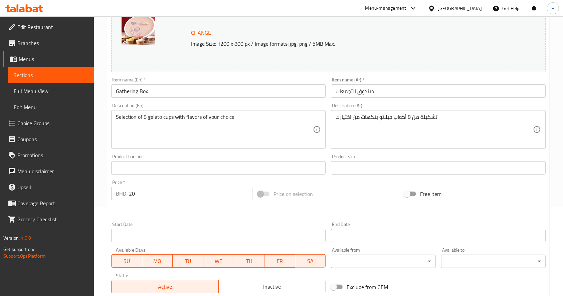
drag, startPoint x: 248, startPoint y: 122, endPoint x: 243, endPoint y: 116, distance: 8.0
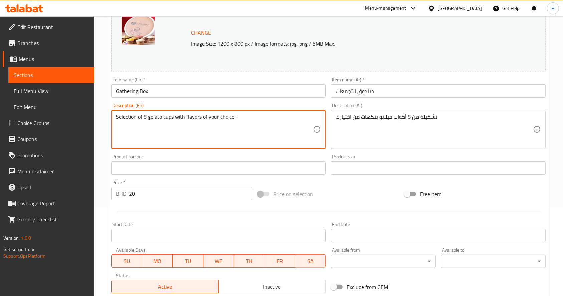
paste textarea "1.4kg"
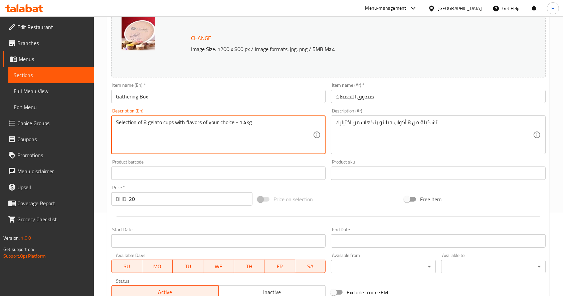
scroll to position [0, 0]
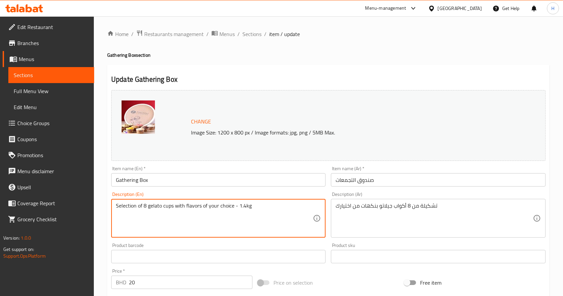
type textarea "Selection of 8 gelato cups with flavors of your choice - 1.4kg"
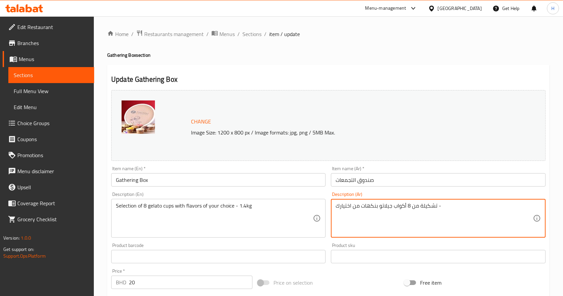
paste textarea "1.4kg"
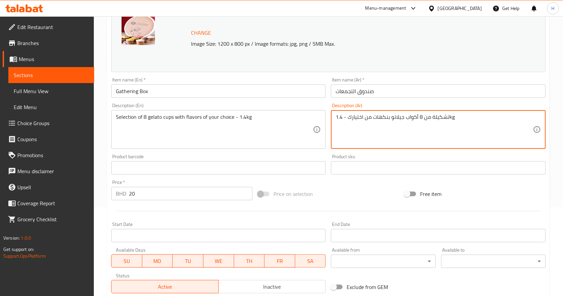
scroll to position [196, 0]
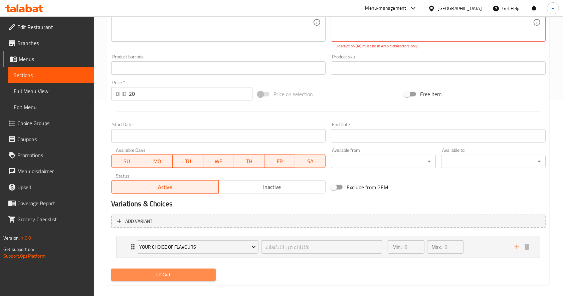
click at [193, 269] on button "Update" at bounding box center [163, 275] width 104 height 12
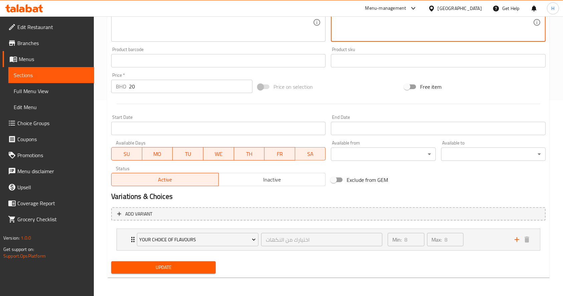
type textarea "تشكيلة من 8 أكواب جيلاتو بنكهات من اختيارك - 1.4 كيلو"
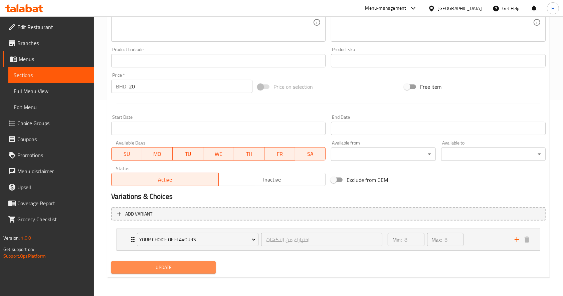
click at [200, 264] on span "Update" at bounding box center [163, 267] width 94 height 8
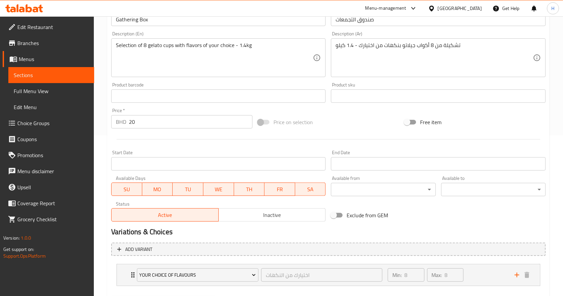
scroll to position [0, 0]
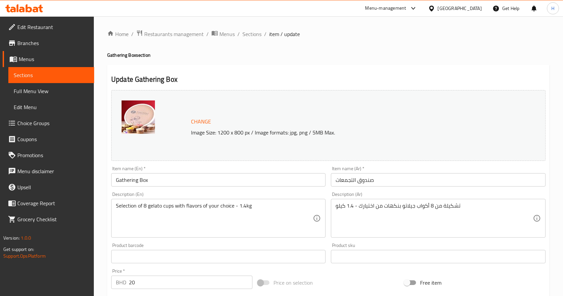
click at [35, 6] on icon at bounding box center [24, 8] width 38 height 8
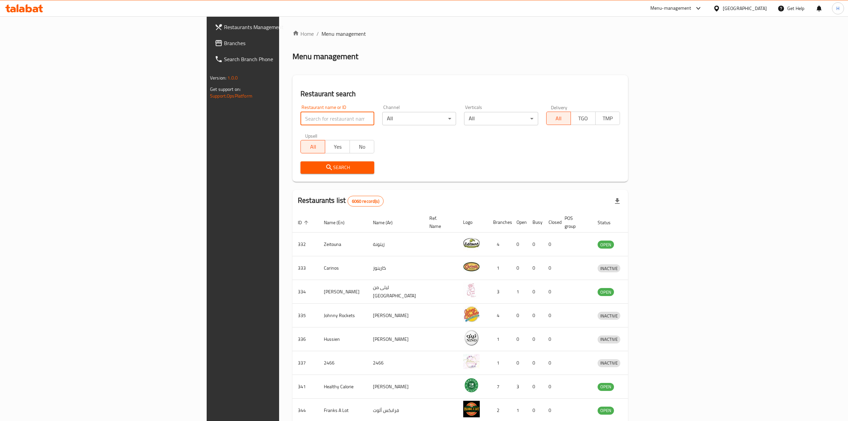
click at [300, 119] on input "search" at bounding box center [337, 118] width 74 height 13
type input "black pand"
click button "Search" at bounding box center [337, 167] width 74 height 12
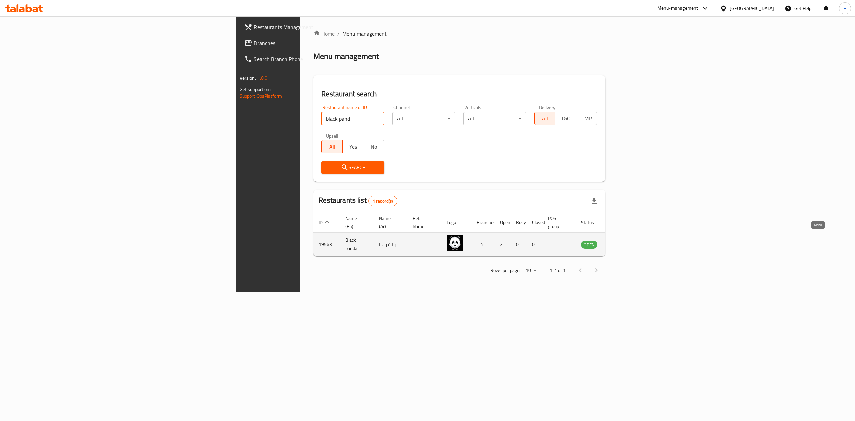
click at [624, 242] on icon "enhanced table" at bounding box center [619, 245] width 7 height 6
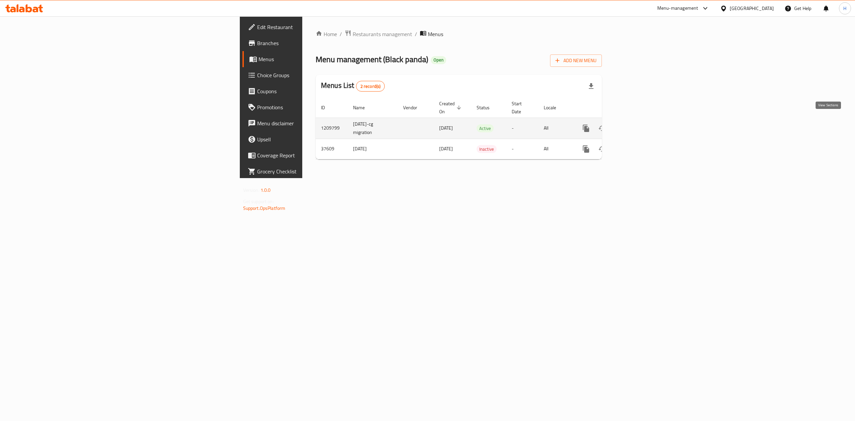
click at [638, 124] on icon "enhanced table" at bounding box center [634, 128] width 8 height 8
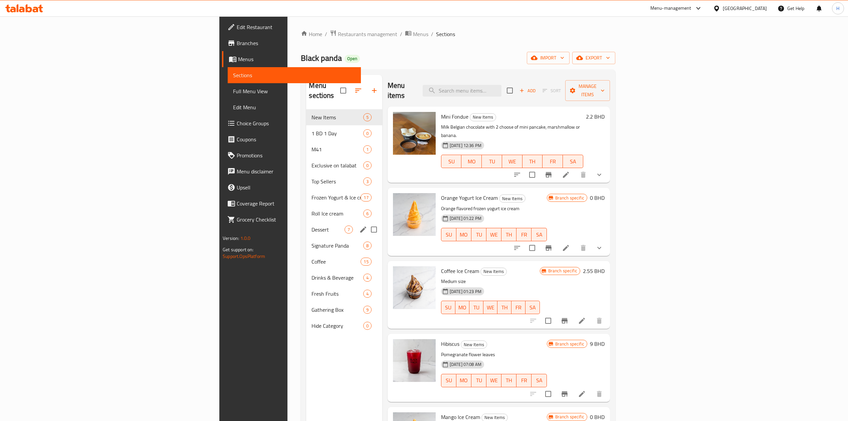
click at [311, 225] on span "Dessert" at bounding box center [327, 229] width 33 height 8
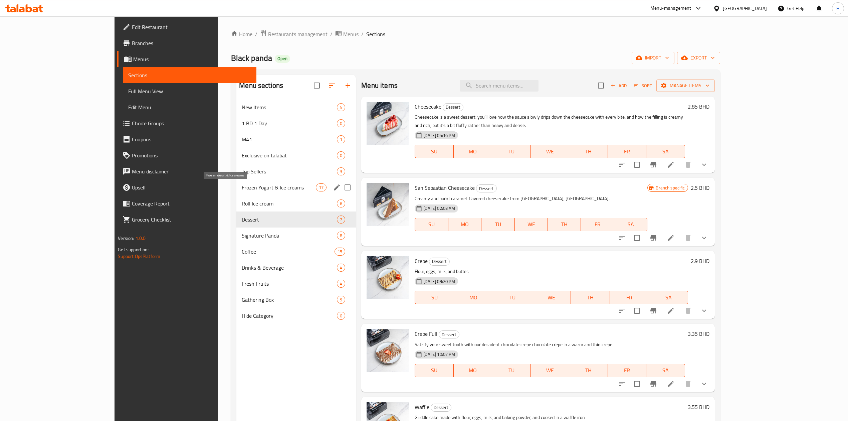
click at [242, 186] on span "Frozen Yogurt & Ice creams" at bounding box center [279, 187] width 74 height 8
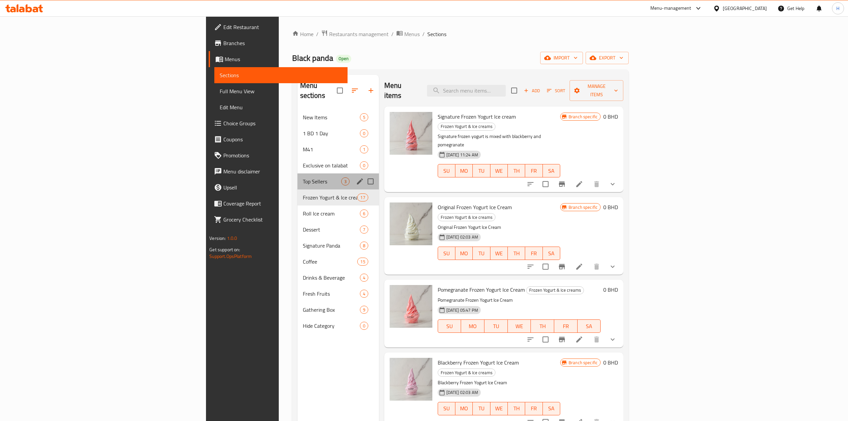
click at [297, 173] on div "Top Sellers 3" at bounding box center [337, 181] width 81 height 16
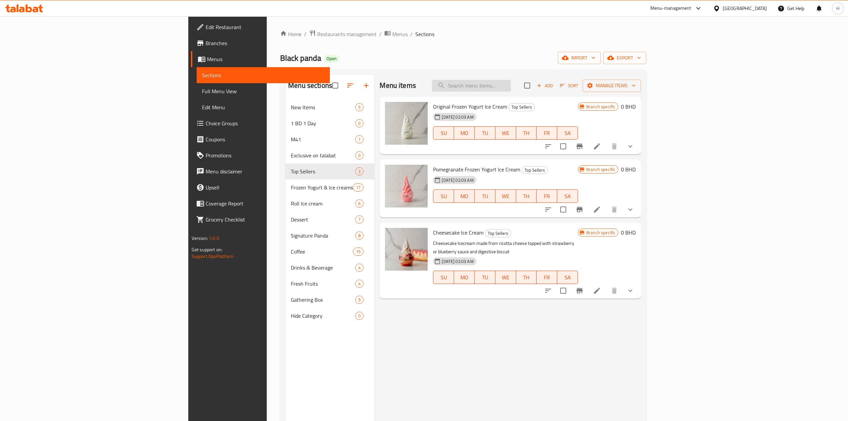
click at [511, 88] on input "search" at bounding box center [471, 86] width 79 height 12
type input "waffle"
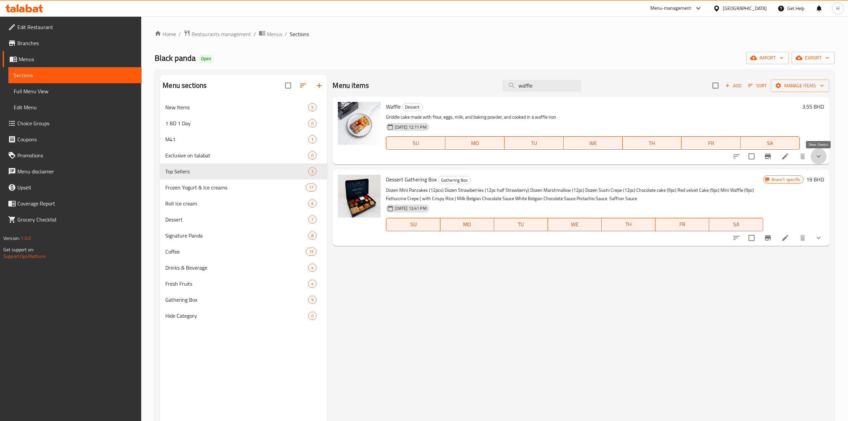
click at [819, 159] on icon "show more" at bounding box center [818, 156] width 8 height 8
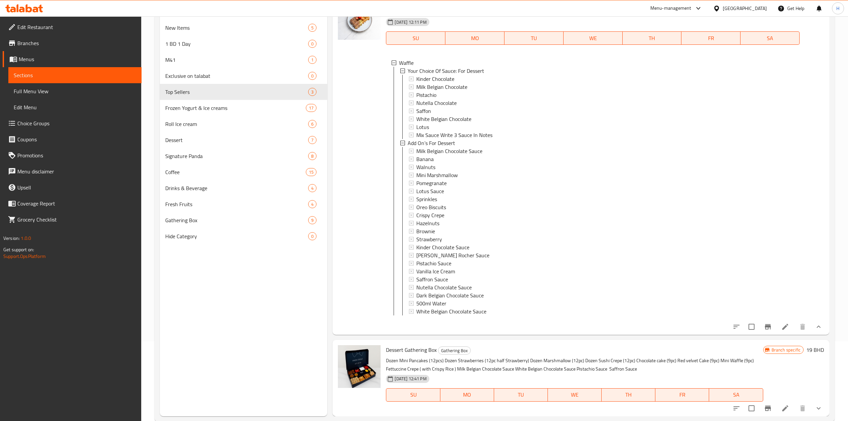
scroll to position [89, 0]
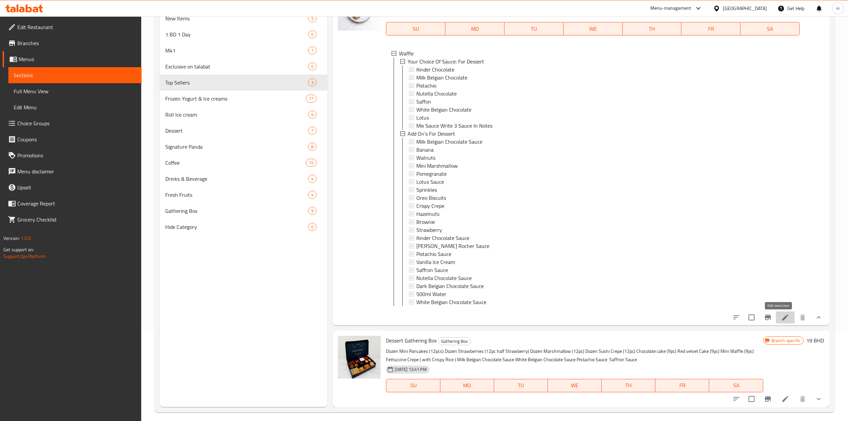
click at [781, 319] on icon at bounding box center [785, 317] width 8 height 8
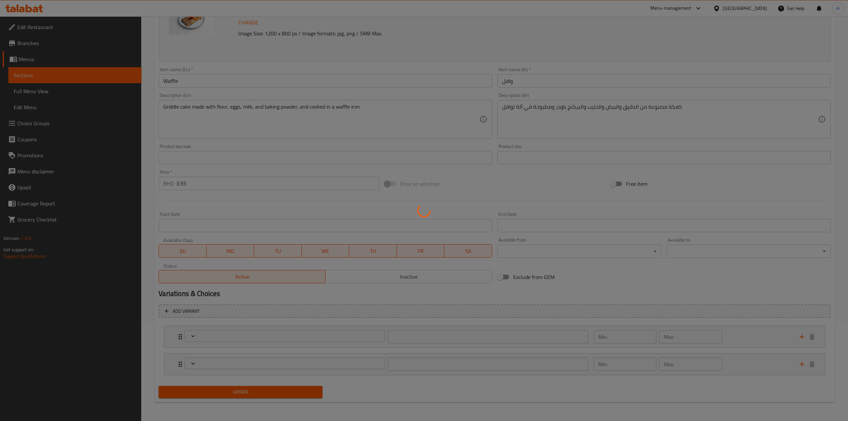
type input "اختيارك من الصلصة: للحلوى"
type input "1"
type input "إضافات للحلوى"
type input "0"
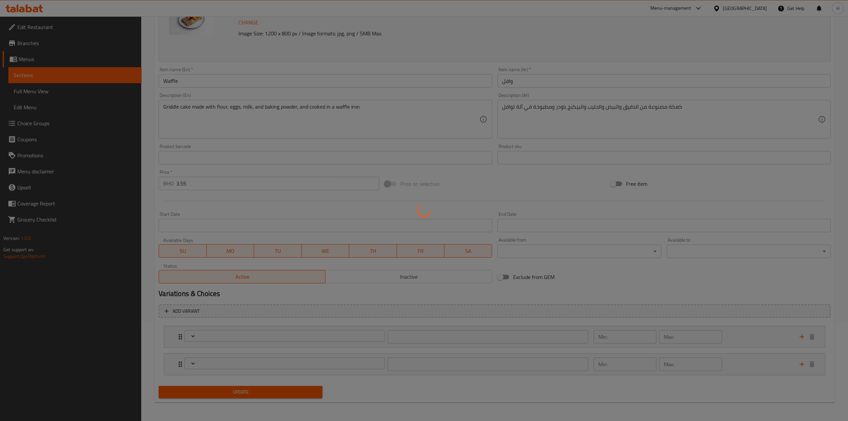
type input "21"
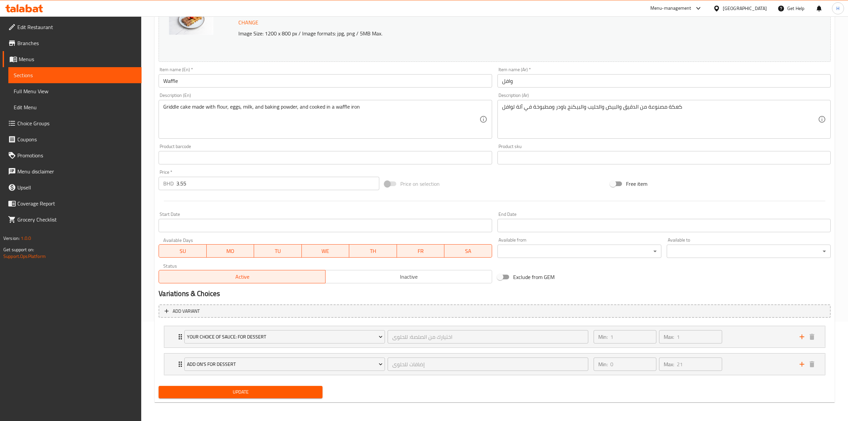
scroll to position [100, 0]
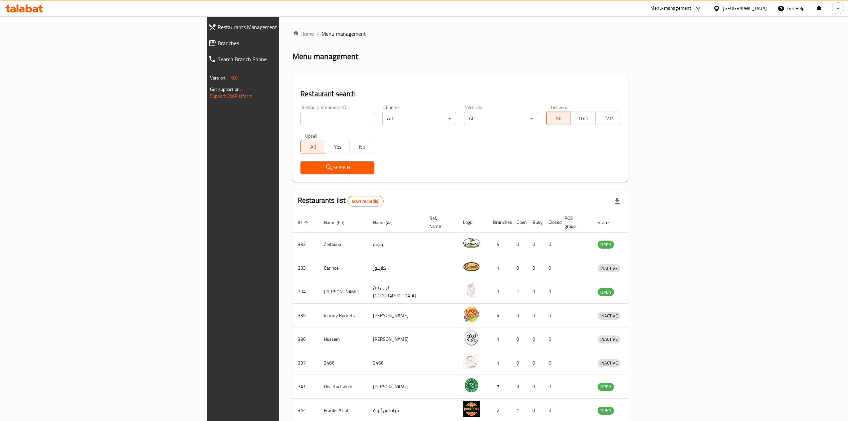
click at [300, 117] on input "search" at bounding box center [337, 118] width 74 height 13
type input "Amorino"
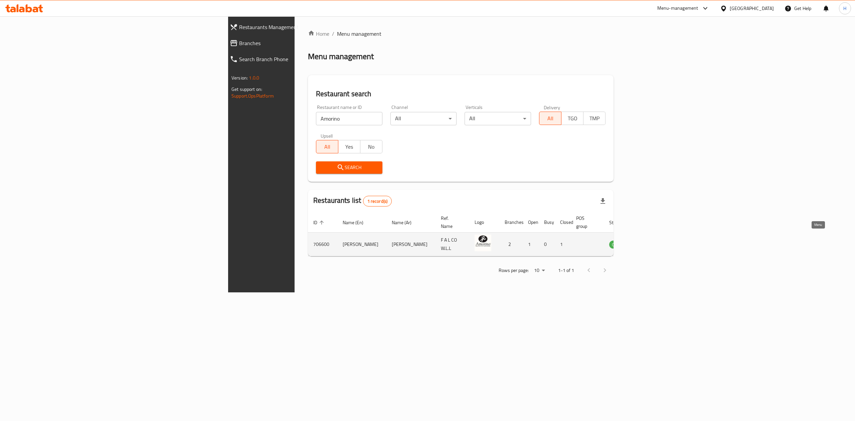
click at [652, 242] on icon "enhanced table" at bounding box center [647, 245] width 7 height 6
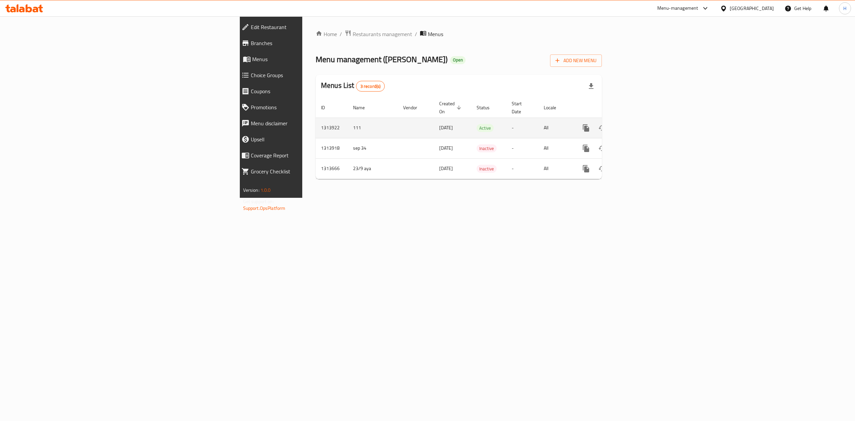
click at [642, 120] on link "enhanced table" at bounding box center [634, 128] width 16 height 16
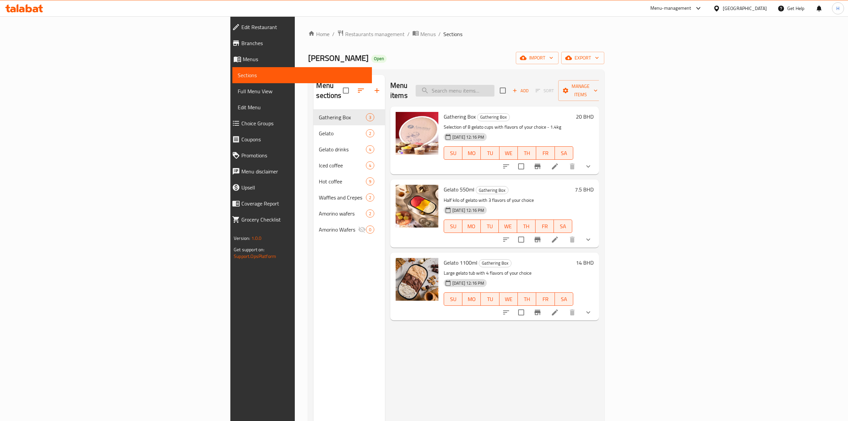
click at [494, 88] on input "search" at bounding box center [455, 91] width 79 height 12
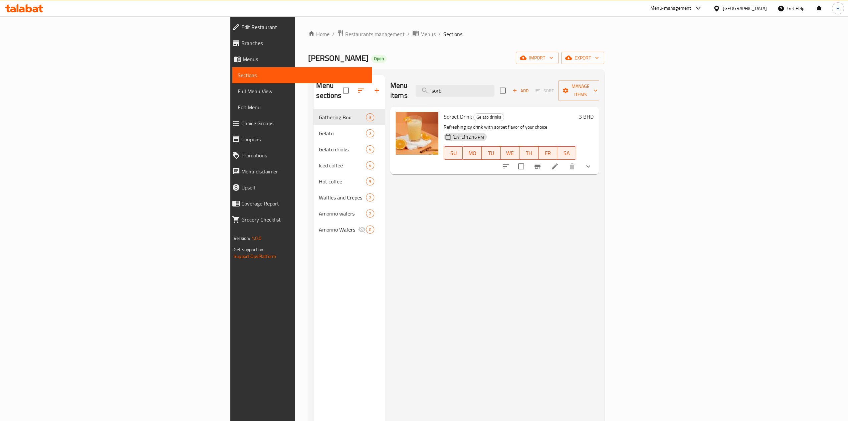
drag, startPoint x: 528, startPoint y: 85, endPoint x: 432, endPoint y: 99, distance: 97.5
click at [432, 98] on div "Menu items sorb Add Sort Manage items Sorbet Drink Gelato drinks Refreshing icy…" at bounding box center [492, 285] width 214 height 421
paste input "ice caramel latte"
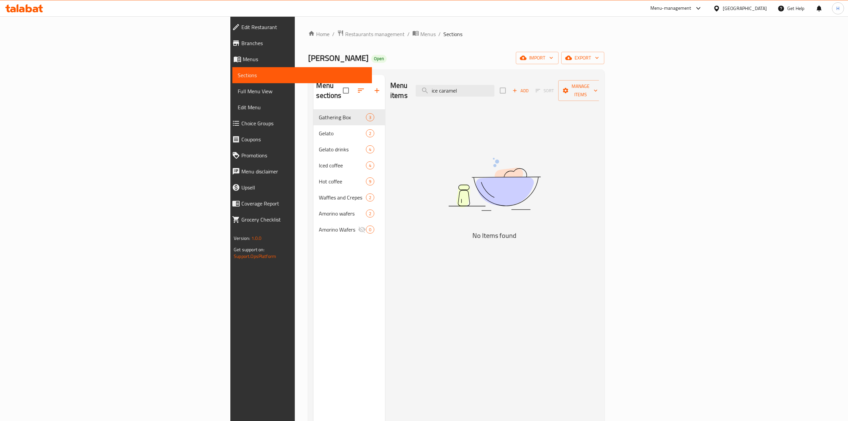
drag, startPoint x: 560, startPoint y: 86, endPoint x: 369, endPoint y: 106, distance: 192.0
click at [385, 106] on div "Menu items ice caramel Add Sort Manage items No Items found" at bounding box center [492, 285] width 214 height 421
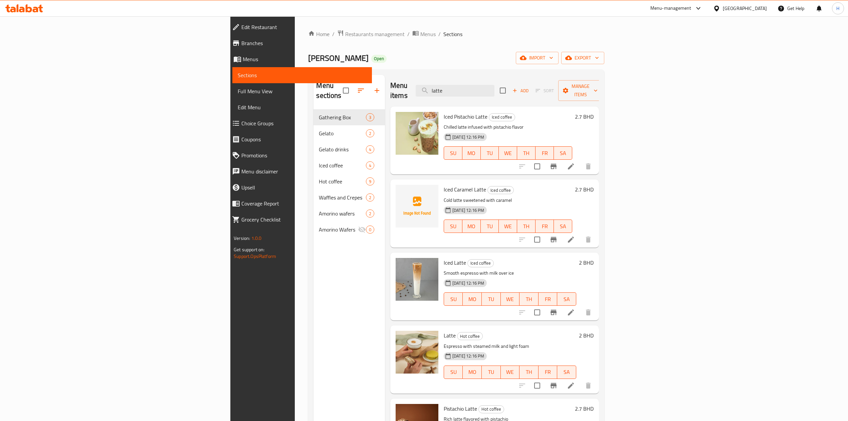
type input "latte"
